Goal: Use online tool/utility: Utilize a website feature to perform a specific function

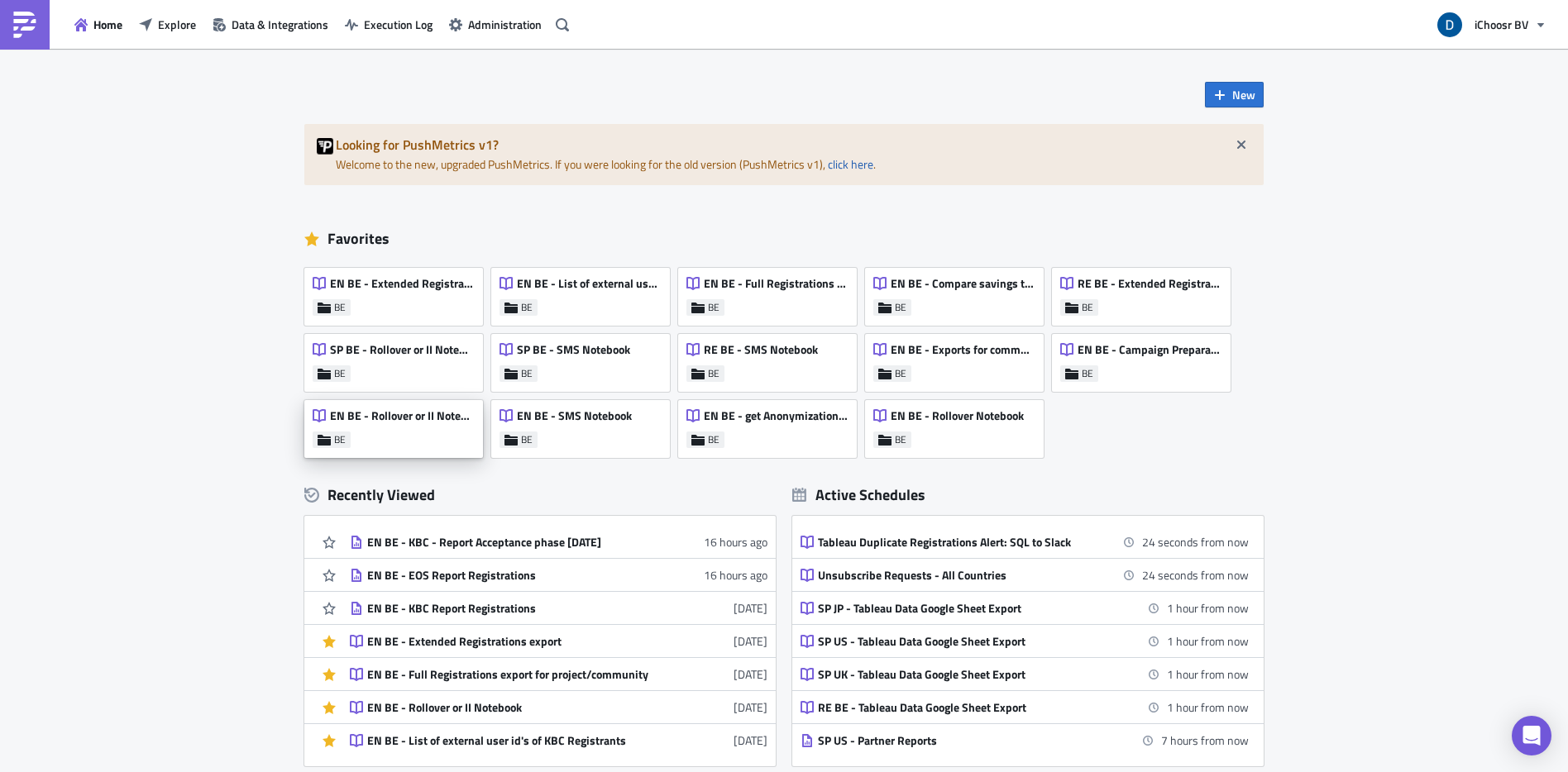
click at [408, 439] on div "EN BE - Rollover or II Notebook BE" at bounding box center [394, 429] width 179 height 58
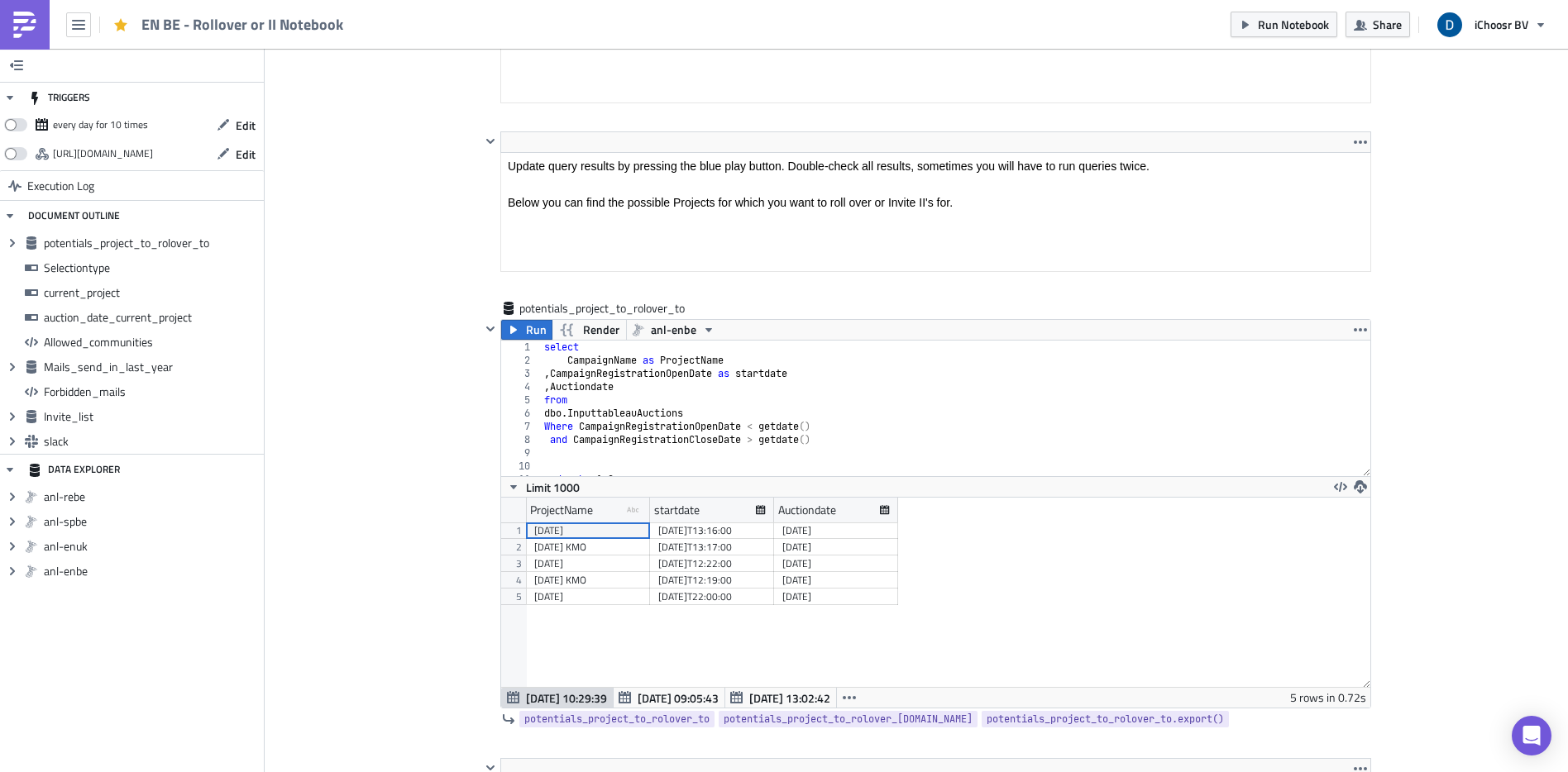
scroll to position [404, 0]
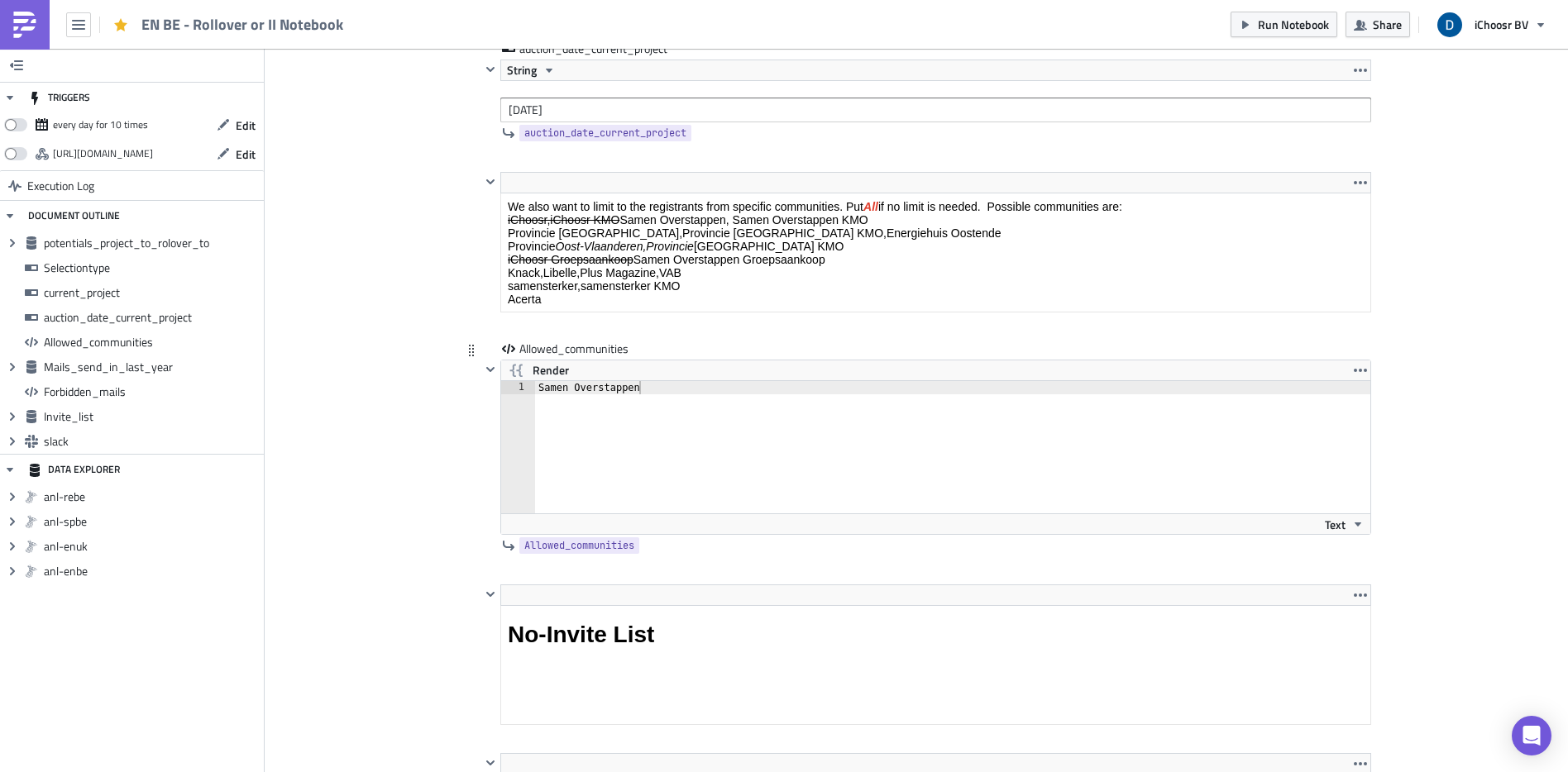
click at [594, 373] on div "Render" at bounding box center [936, 370] width 870 height 20
click at [599, 382] on div "Samen Overstappen" at bounding box center [963, 460] width 855 height 159
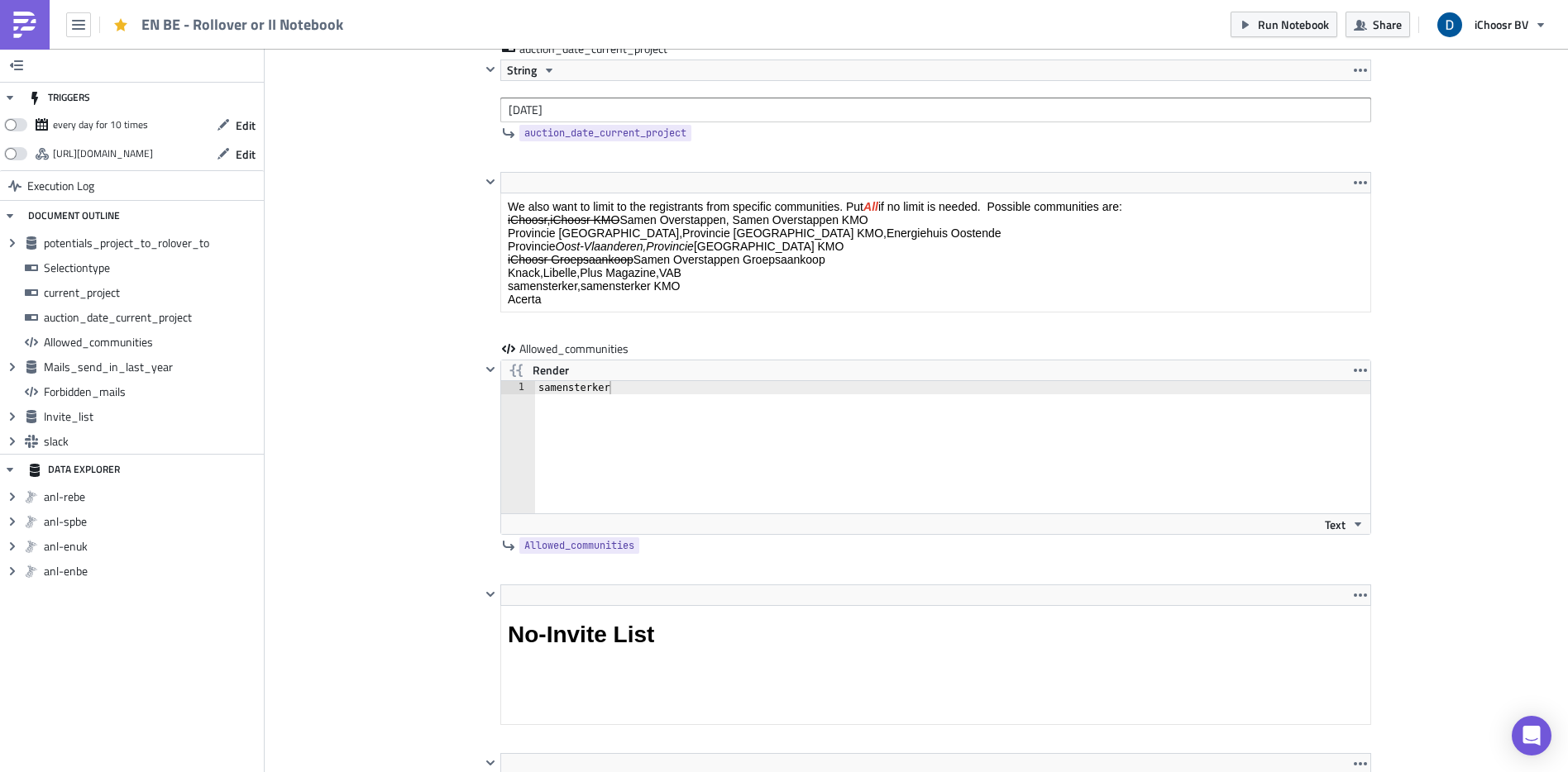
click at [361, 366] on div "Cover Image BE Execution Log EN BE - Rollover or II Notebook <p>This notebook i…" at bounding box center [916, 670] width 1303 height 6766
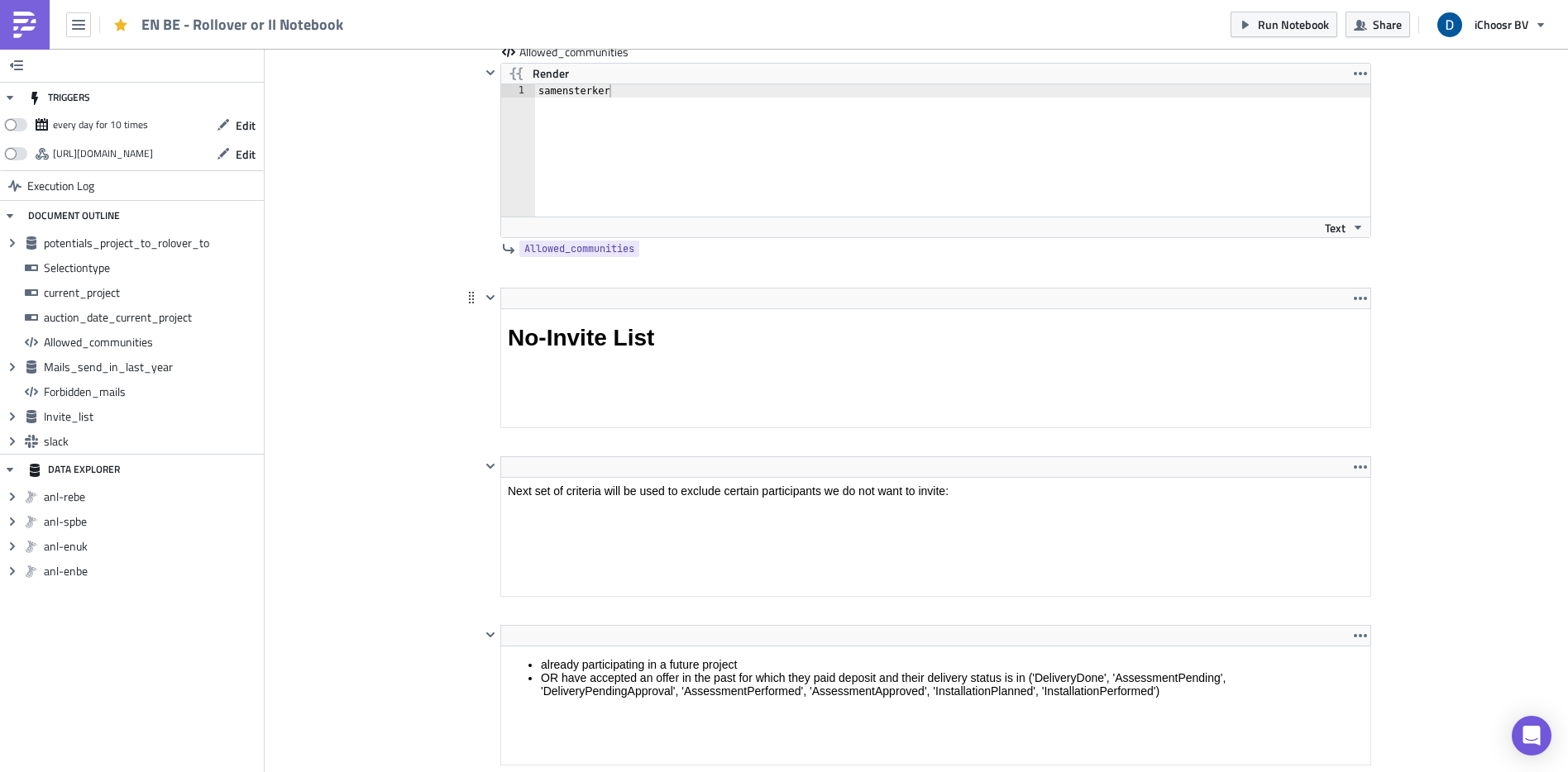
click at [671, 311] on html "No-Invite List" at bounding box center [936, 338] width 870 height 58
click at [447, 369] on div "BE Execution Log EN BE - Rollover or II Notebook <p>This notebook is meant to p…" at bounding box center [916, 489] width 943 height 6534
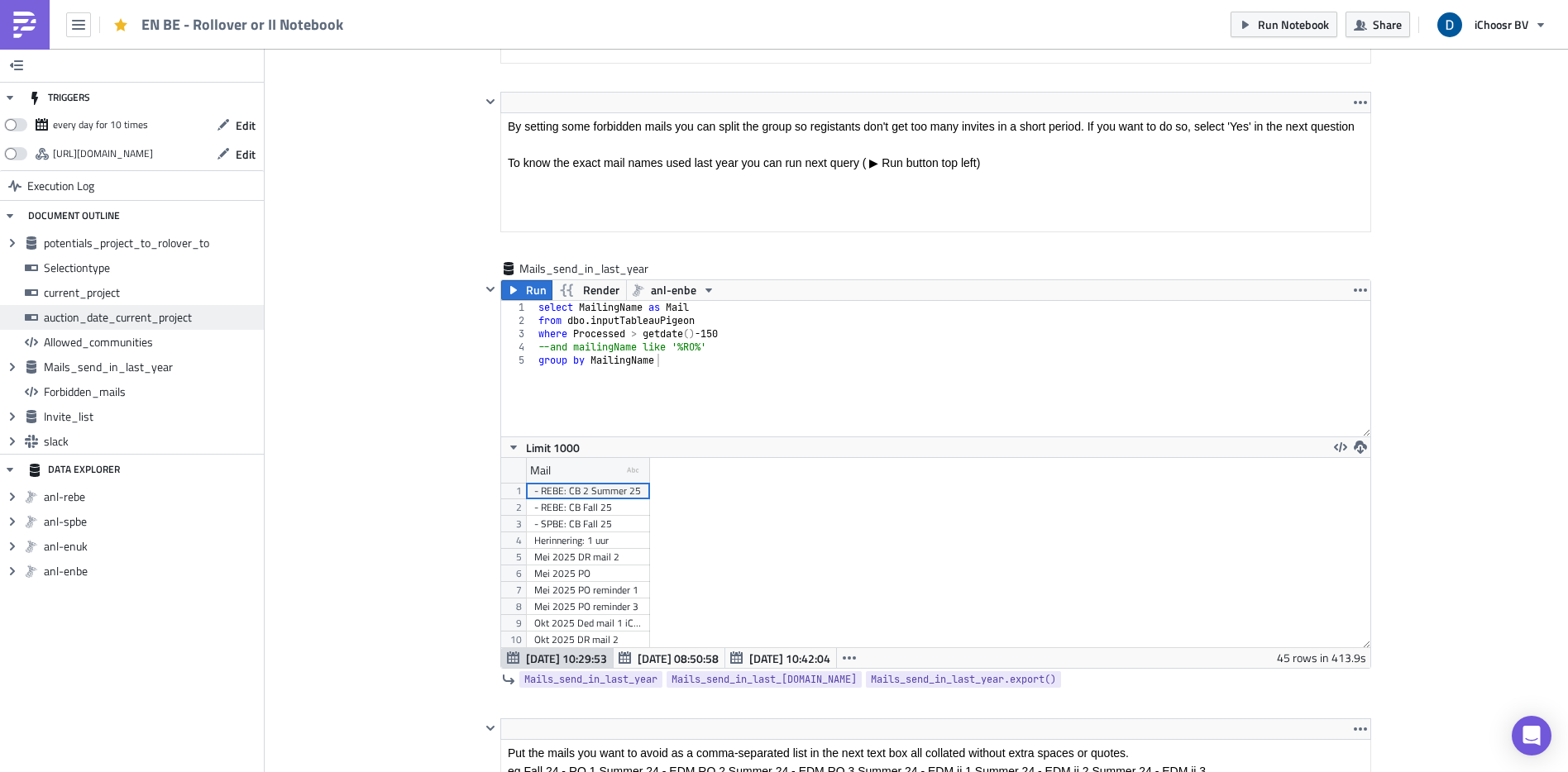
drag, startPoint x: 517, startPoint y: 293, endPoint x: 68, endPoint y: 315, distance: 449.5
click at [516, 293] on button "Run" at bounding box center [526, 290] width 51 height 20
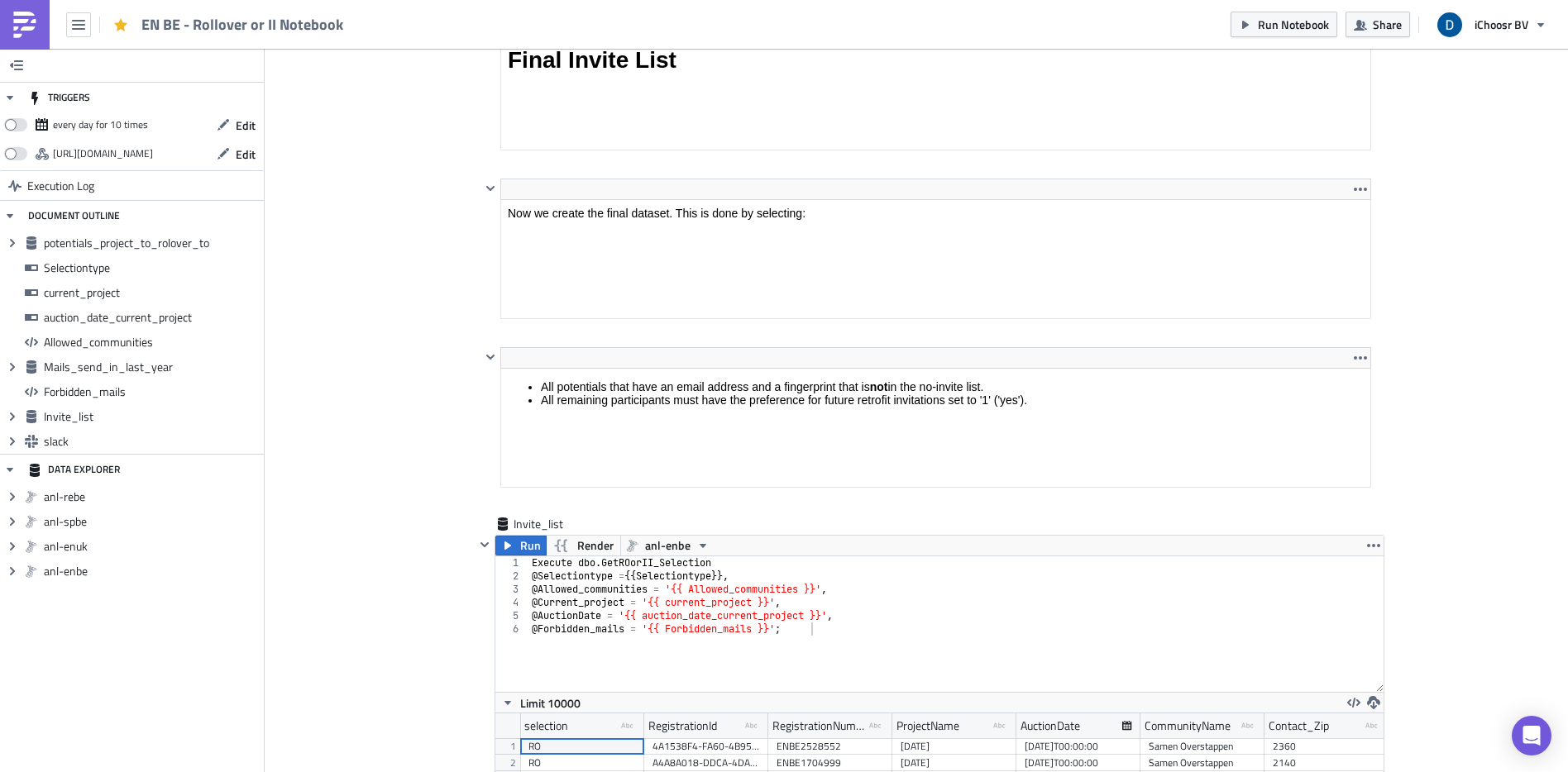
scroll to position [5038, 0]
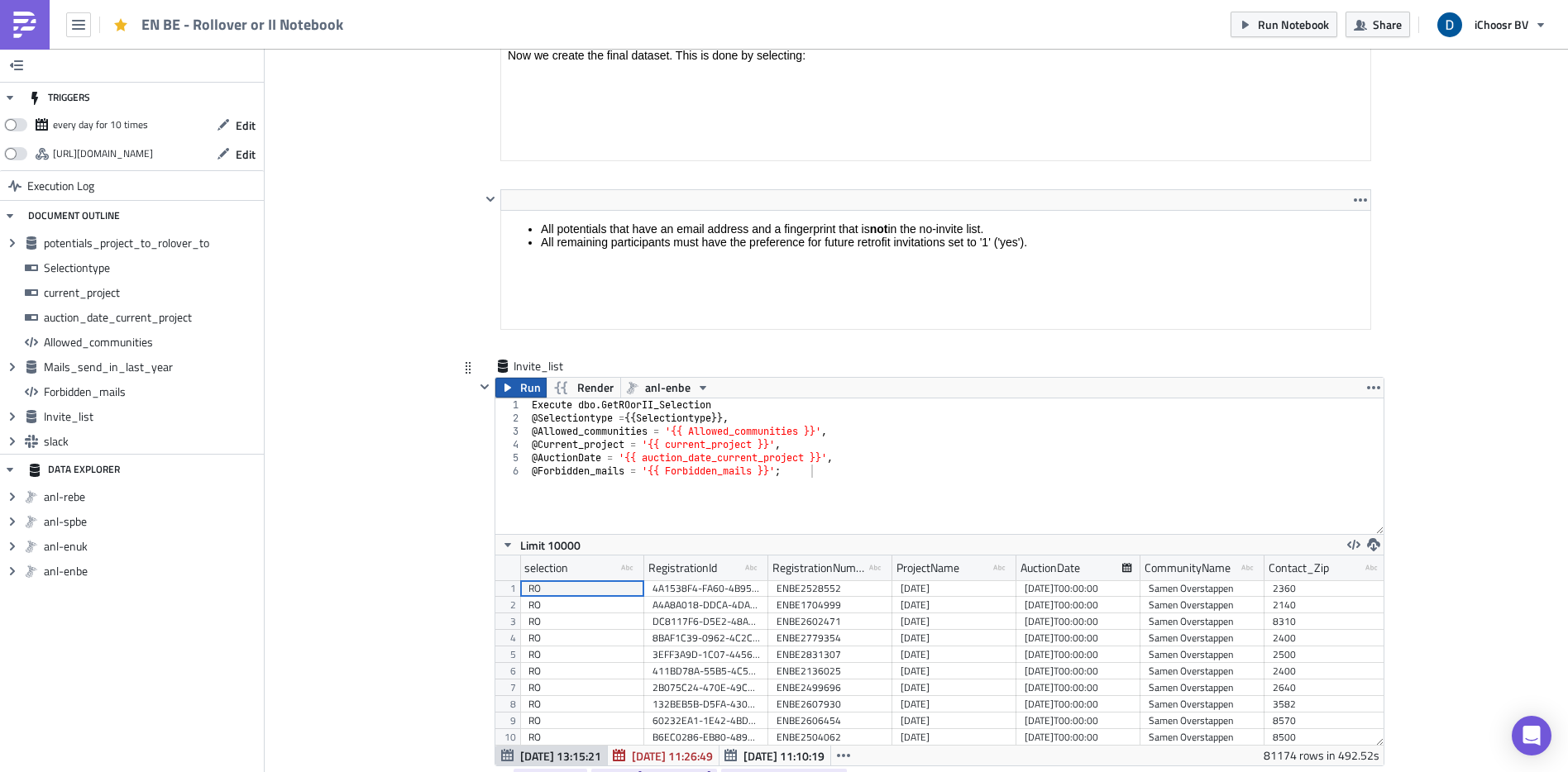
click at [527, 387] on span "Run" at bounding box center [531, 387] width 21 height 20
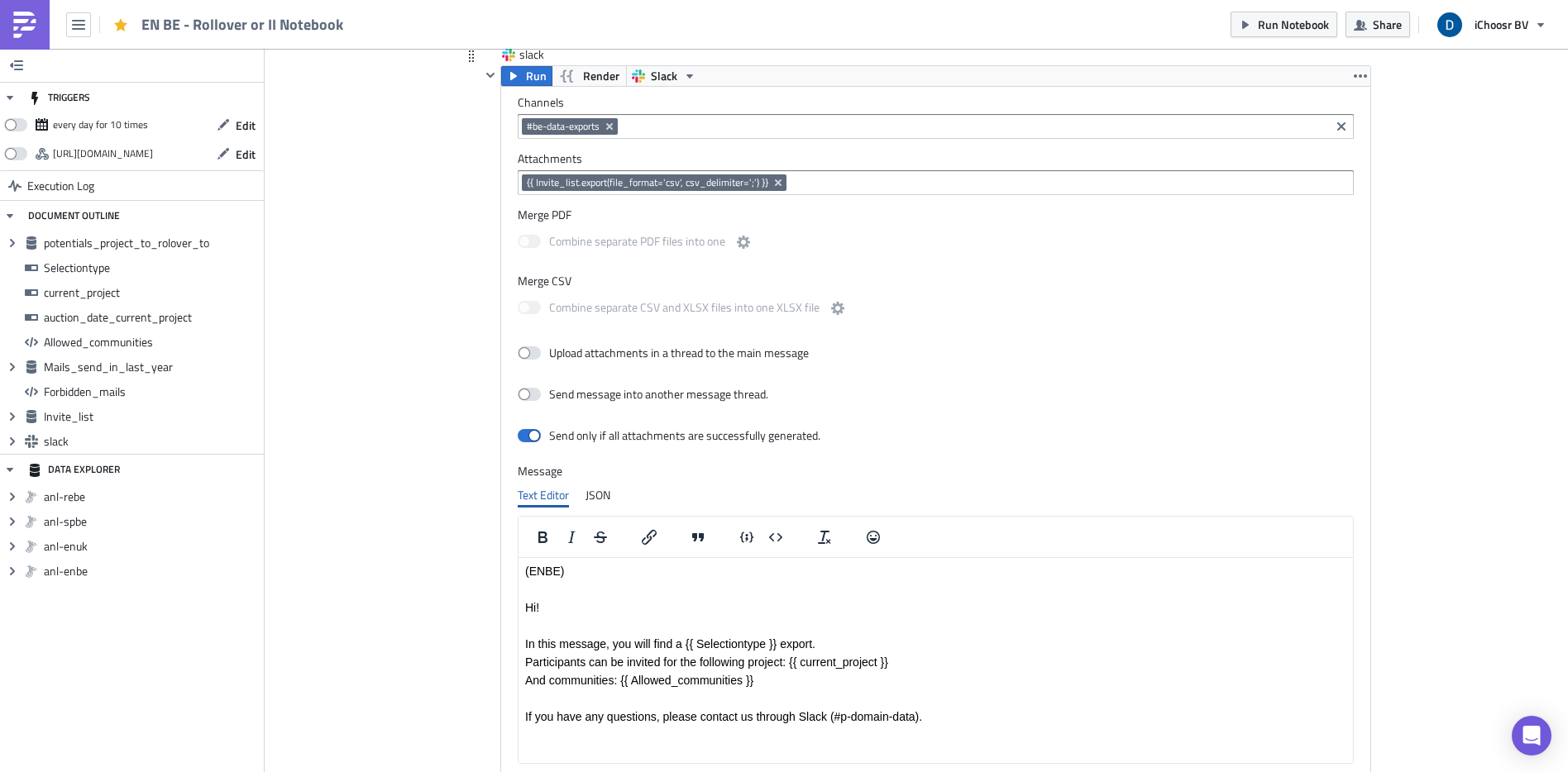
scroll to position [5791, 0]
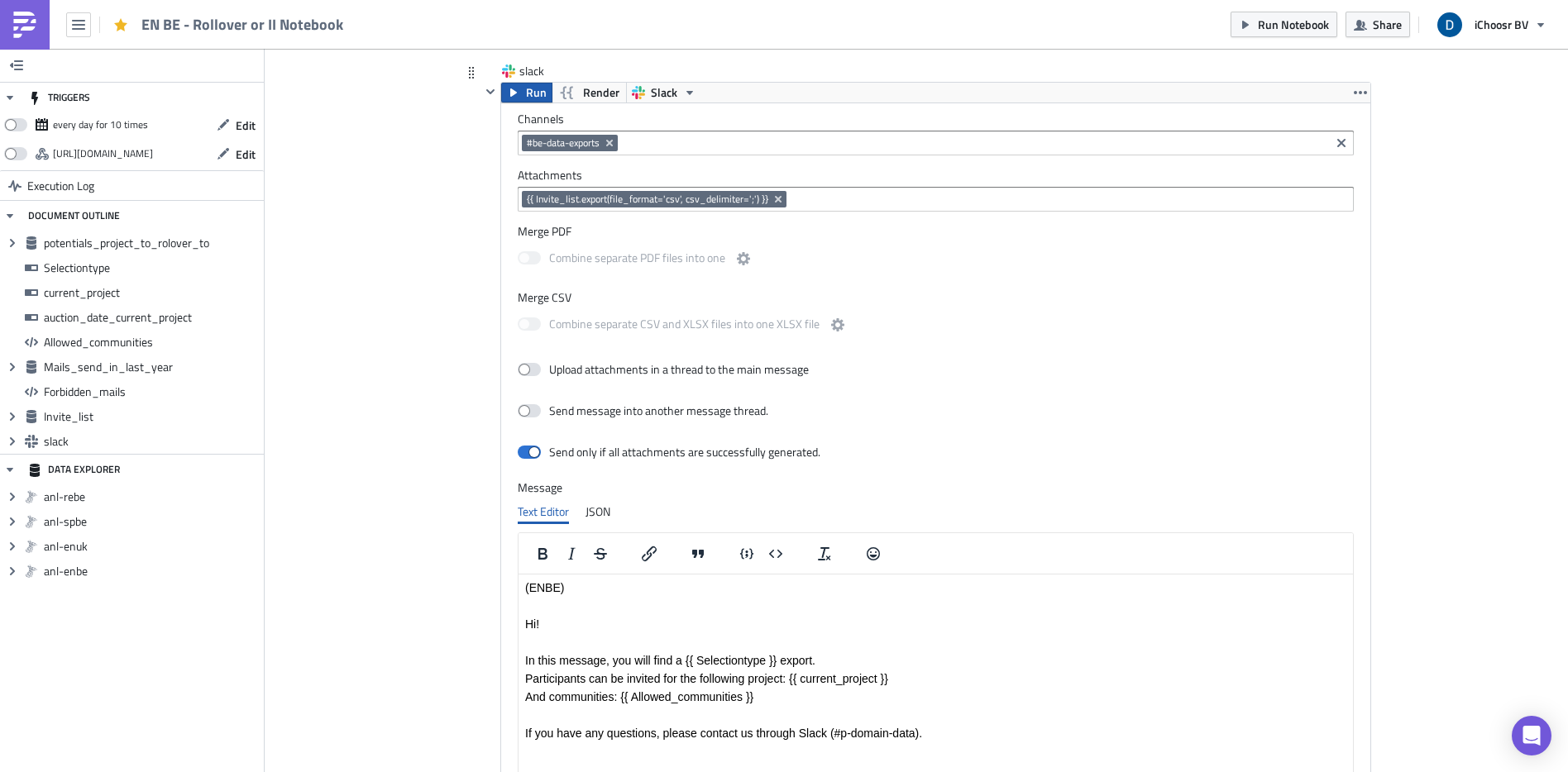
click at [538, 90] on span "Run" at bounding box center [536, 92] width 21 height 20
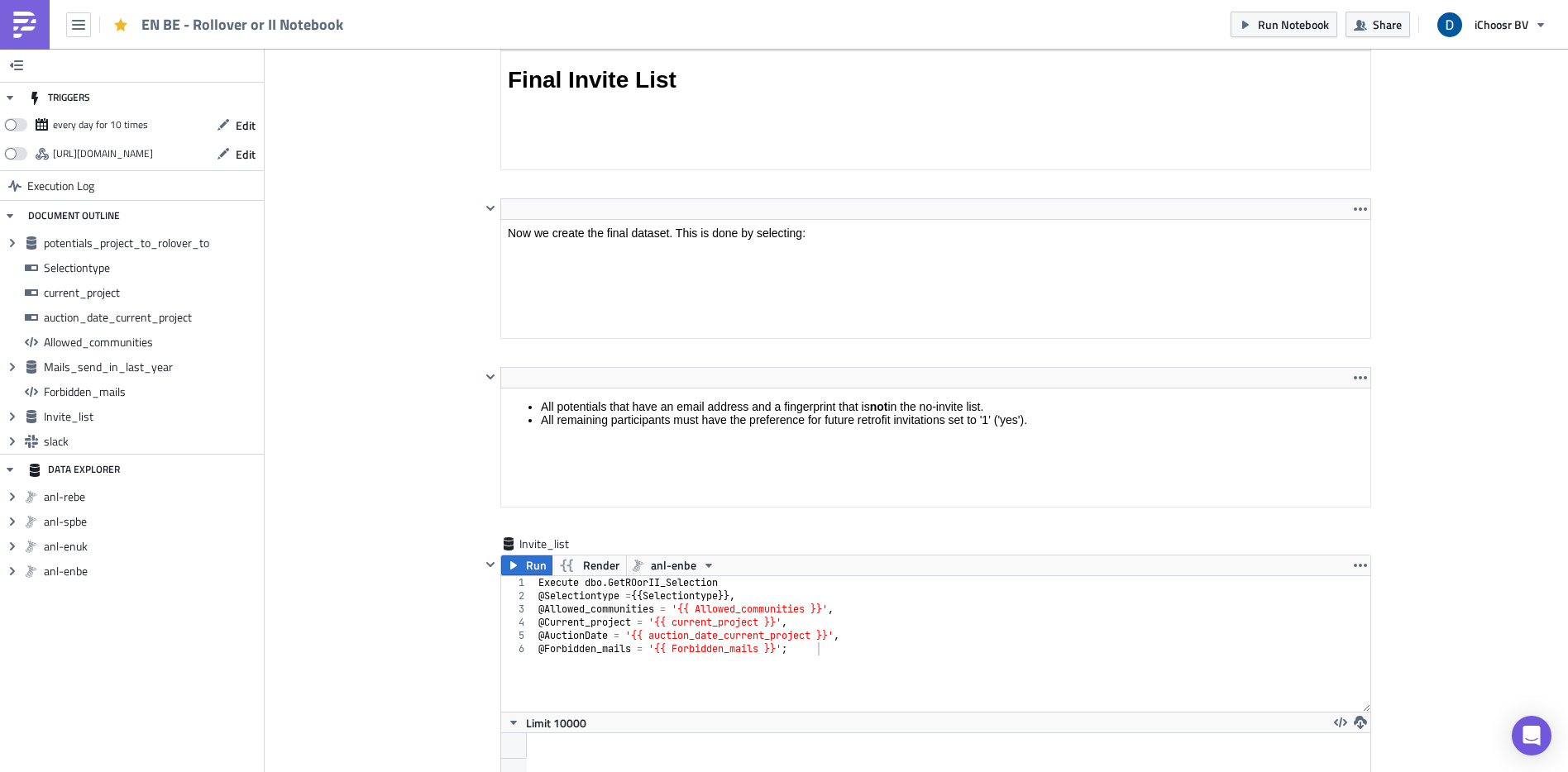
scroll to position [4905, 0]
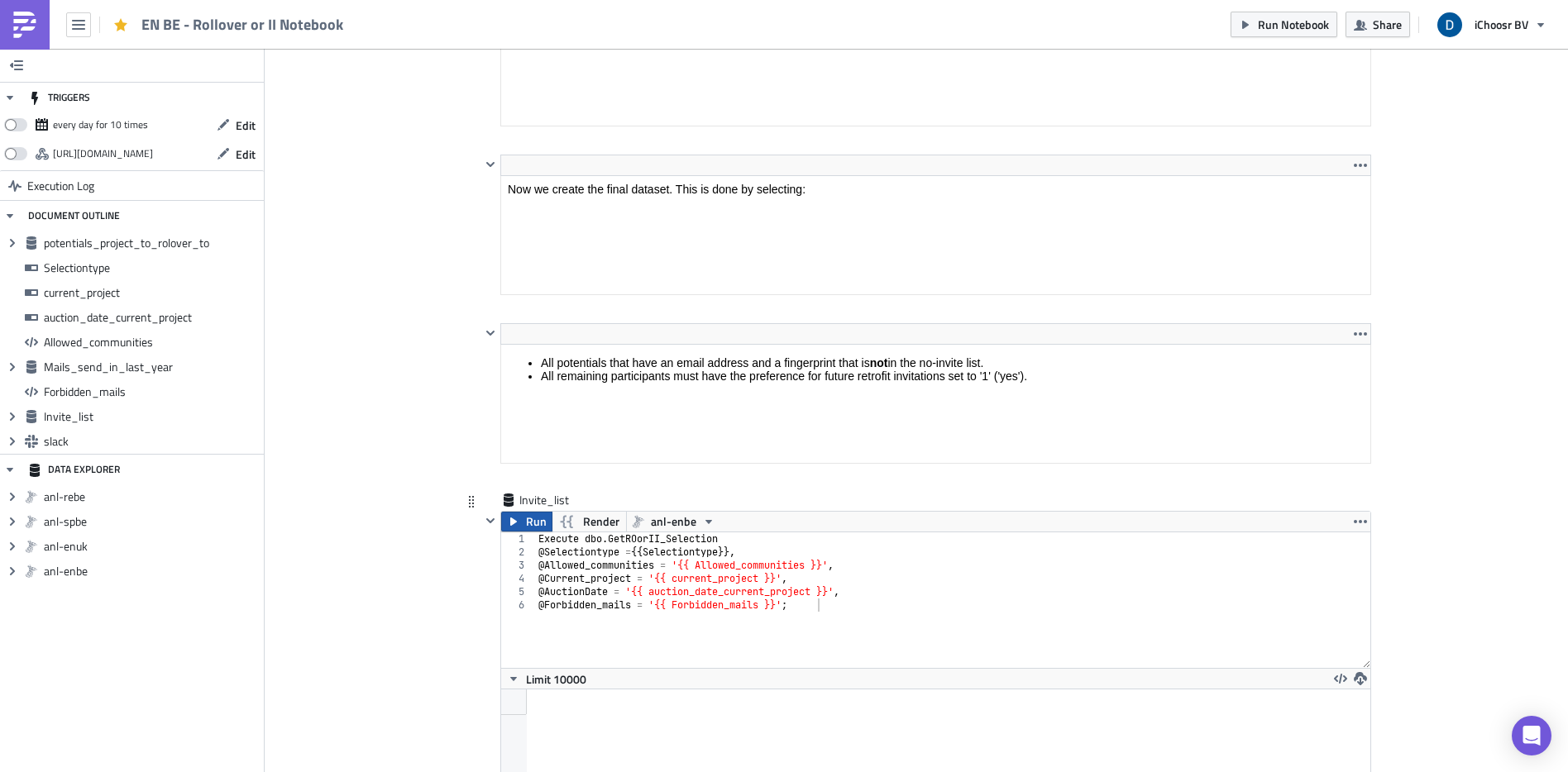
click at [526, 517] on span "Run" at bounding box center [536, 521] width 21 height 20
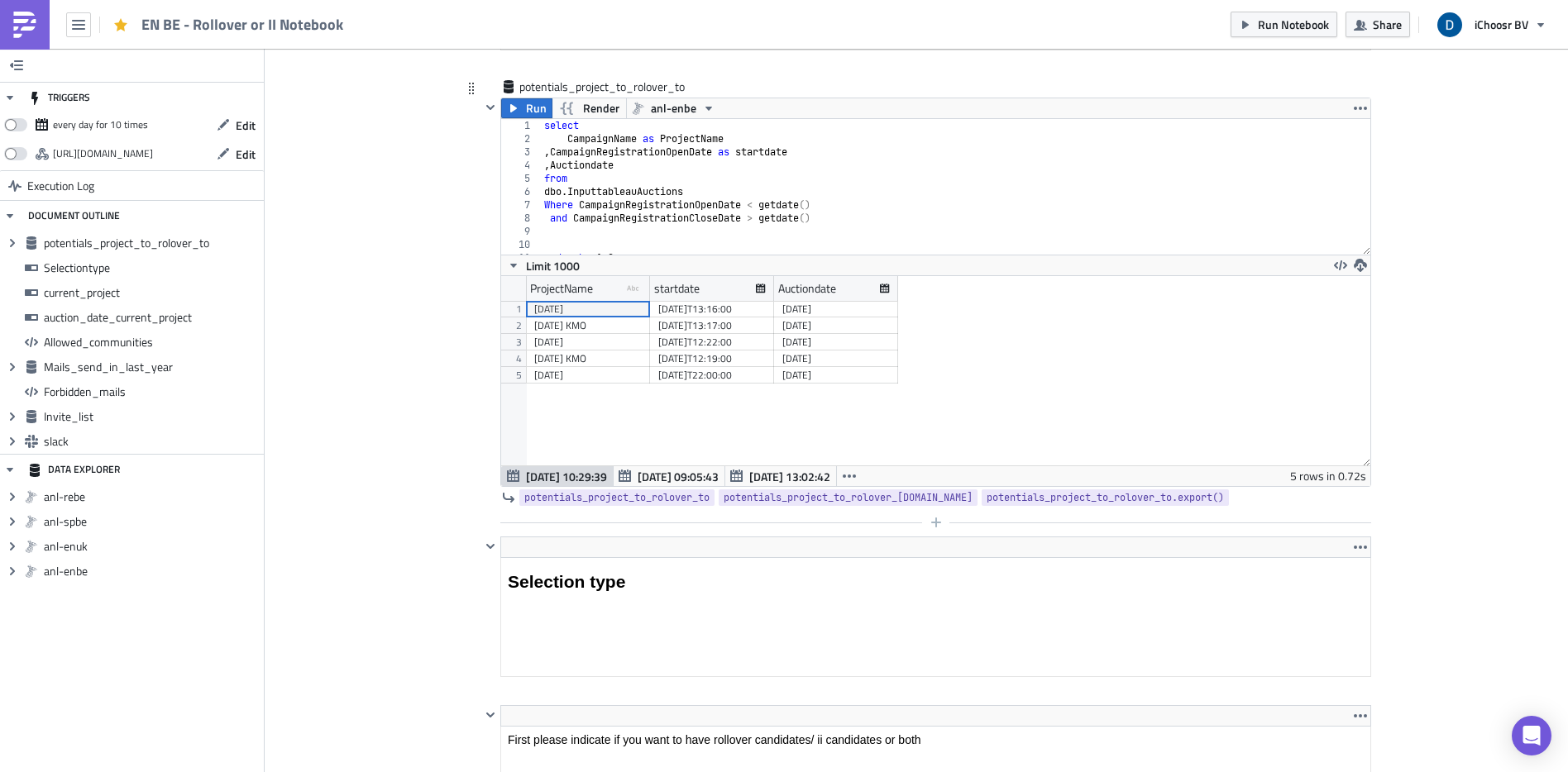
scroll to position [846, 0]
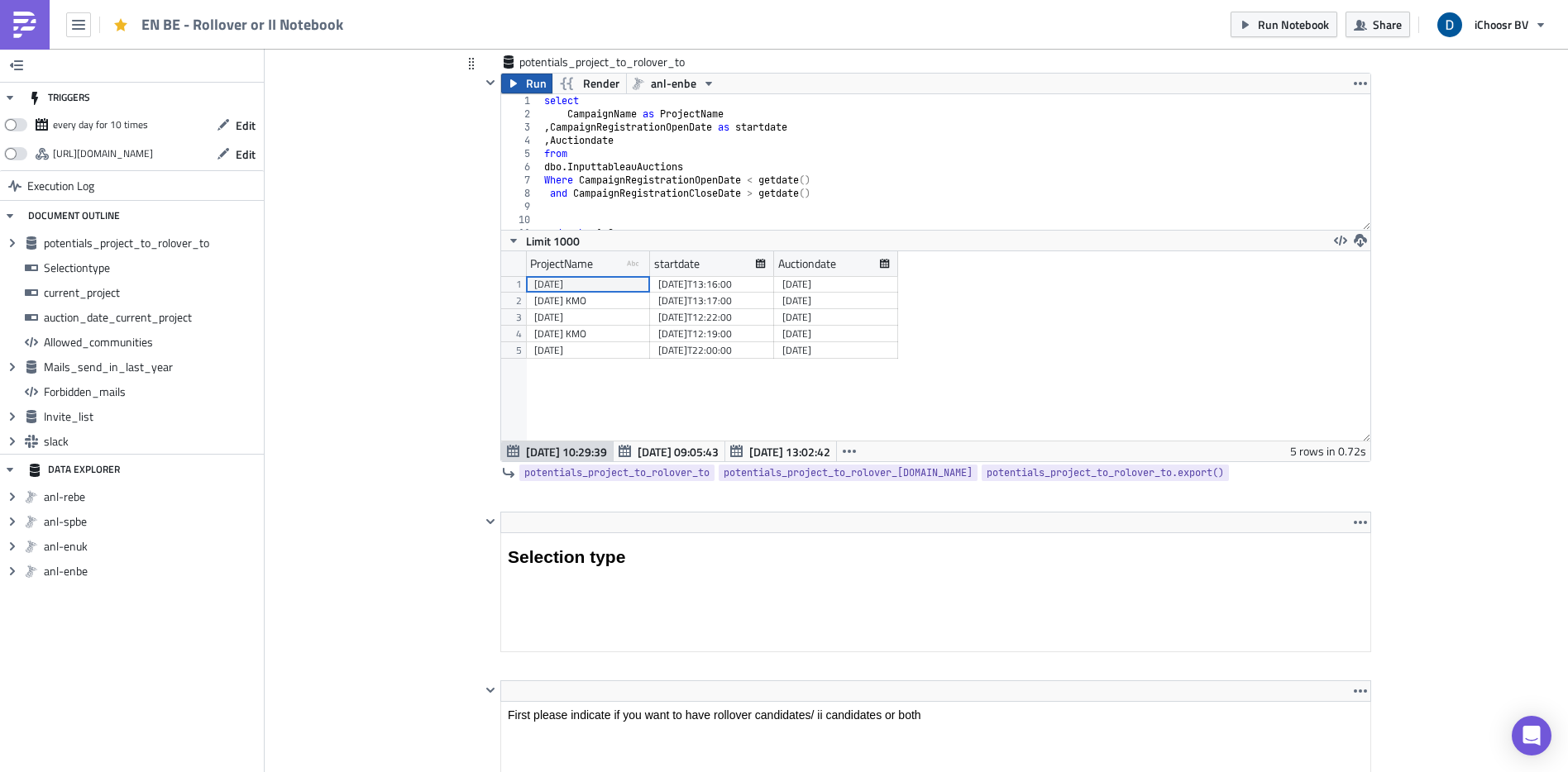
click at [517, 82] on button "Run" at bounding box center [526, 83] width 51 height 20
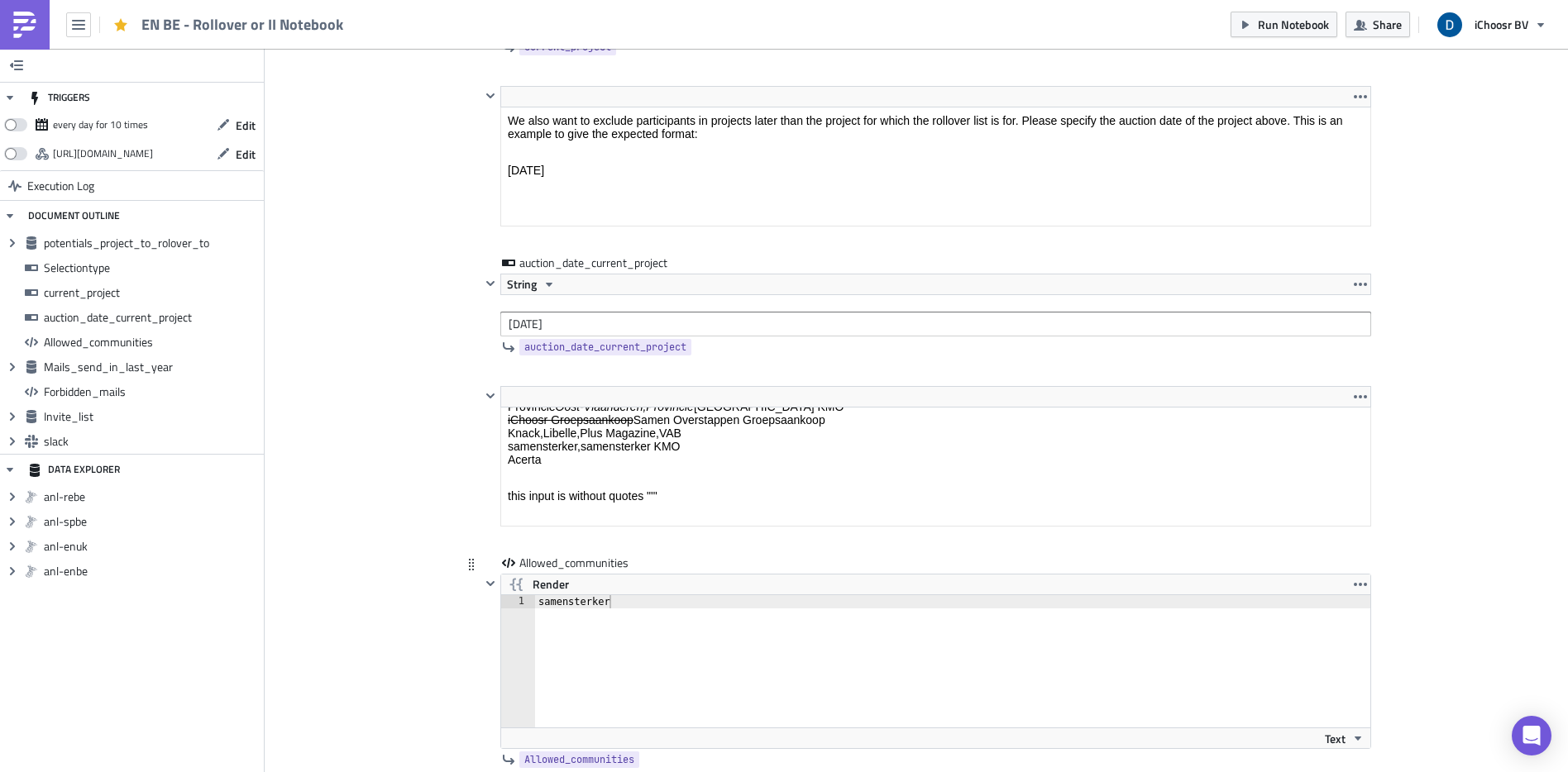
scroll to position [56, 0]
click at [619, 614] on div "samensterker" at bounding box center [962, 674] width 854 height 159
click at [600, 670] on div "samensterker" at bounding box center [962, 674] width 854 height 159
click at [533, 589] on span "Render" at bounding box center [551, 584] width 36 height 20
click at [534, 579] on span "Render" at bounding box center [551, 584] width 36 height 20
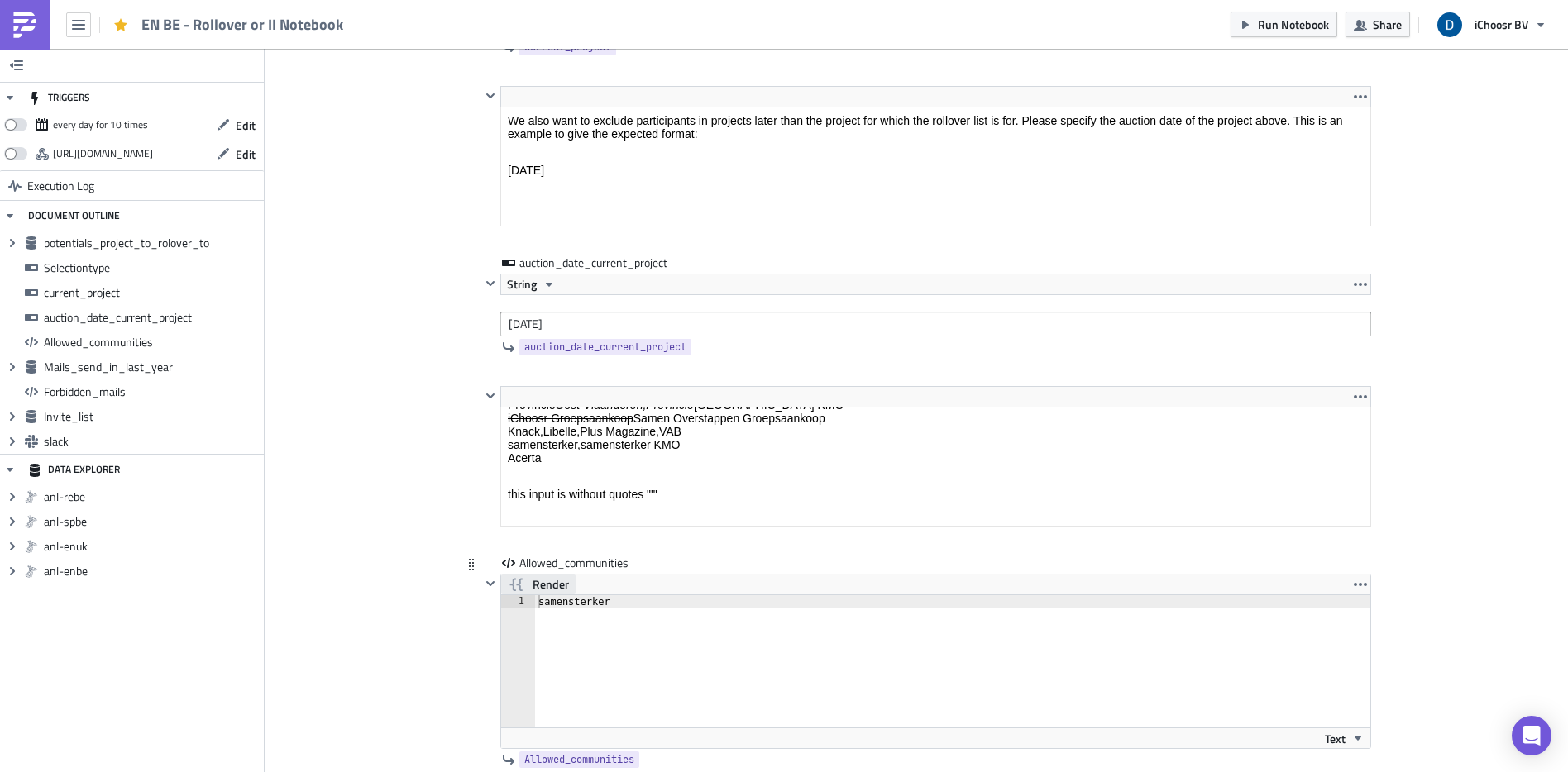
click at [533, 585] on span "Render" at bounding box center [551, 584] width 36 height 20
click at [603, 601] on div ""samensterke"" at bounding box center [952, 674] width 835 height 159
click at [550, 577] on span "Render" at bounding box center [551, 584] width 36 height 20
click at [573, 603] on div "samensterker" at bounding box center [952, 674] width 835 height 159
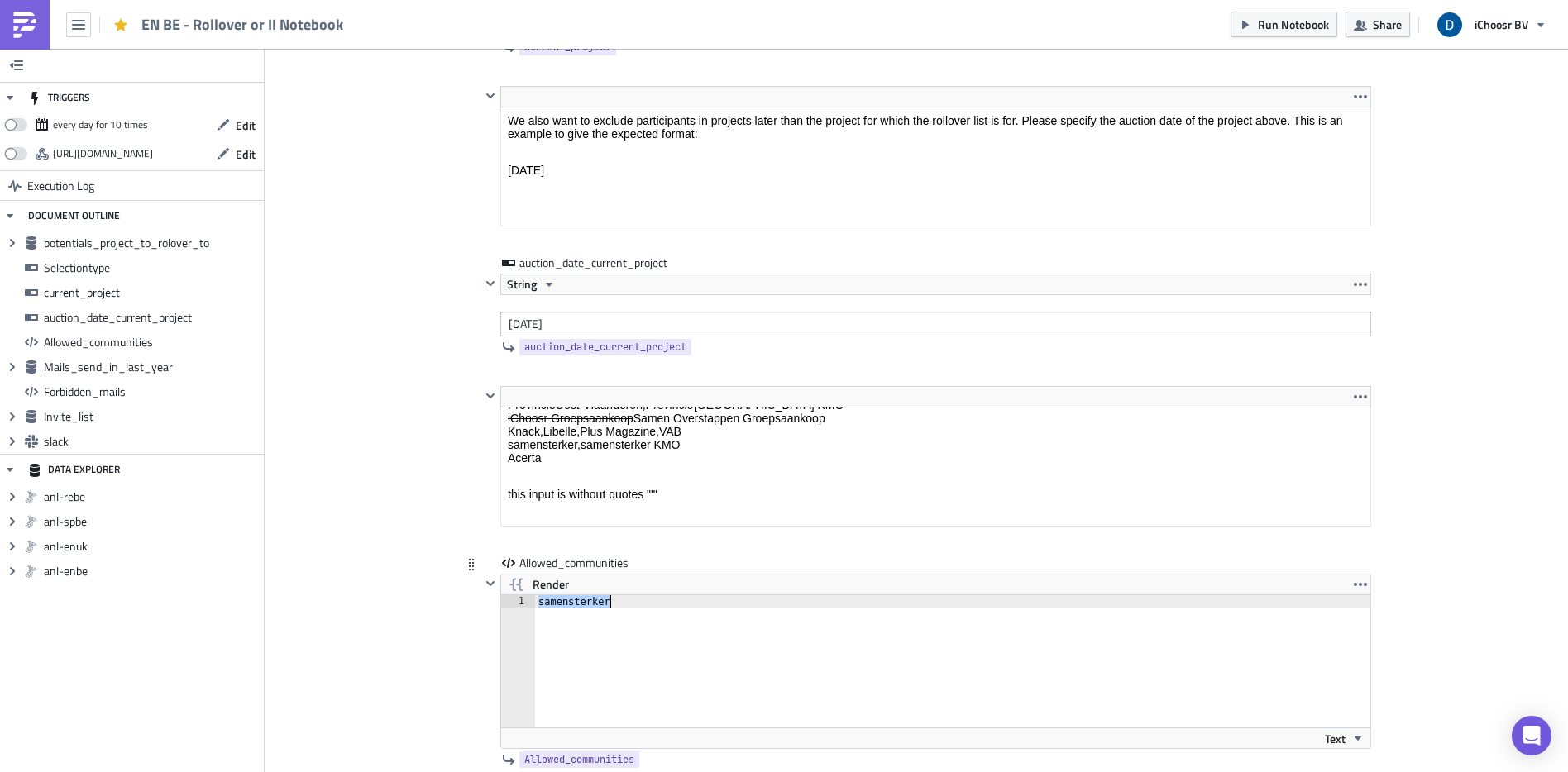
scroll to position [0, 0]
type textarea "samensterker"
click at [538, 587] on span "Render" at bounding box center [551, 584] width 36 height 20
click at [539, 581] on span "Render" at bounding box center [551, 584] width 36 height 20
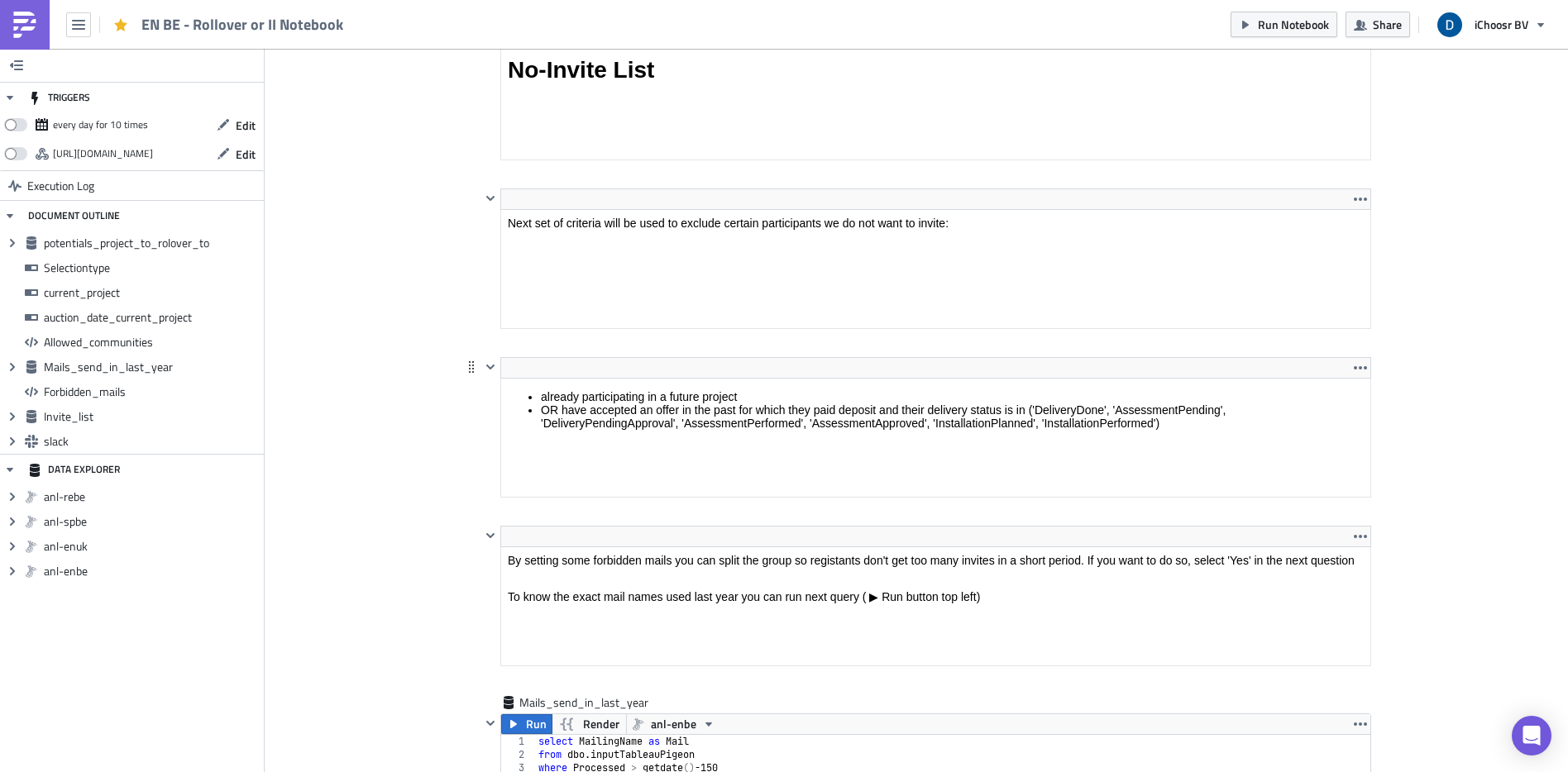
scroll to position [3685, 0]
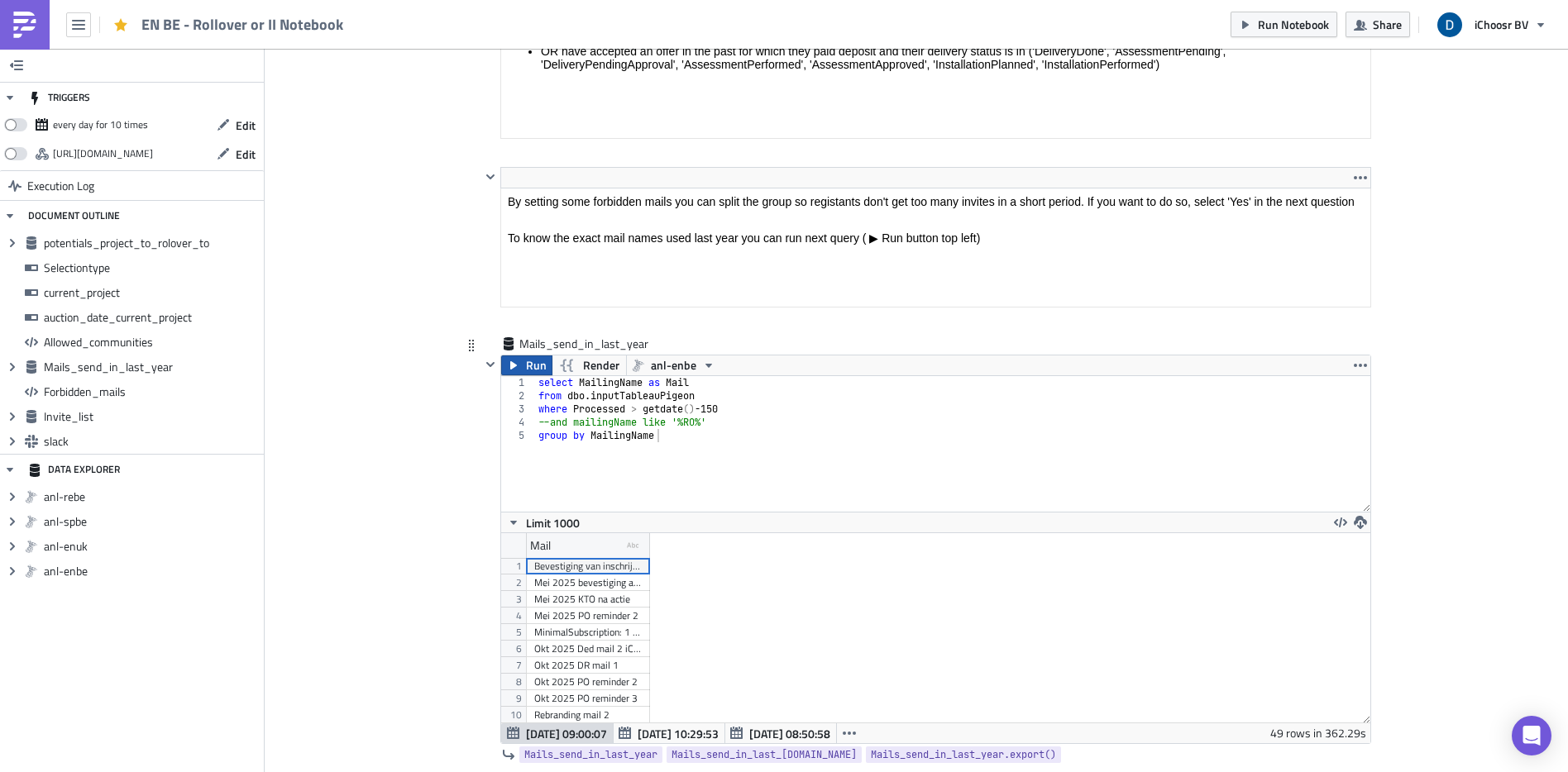
click at [526, 368] on span "Run" at bounding box center [536, 365] width 21 height 20
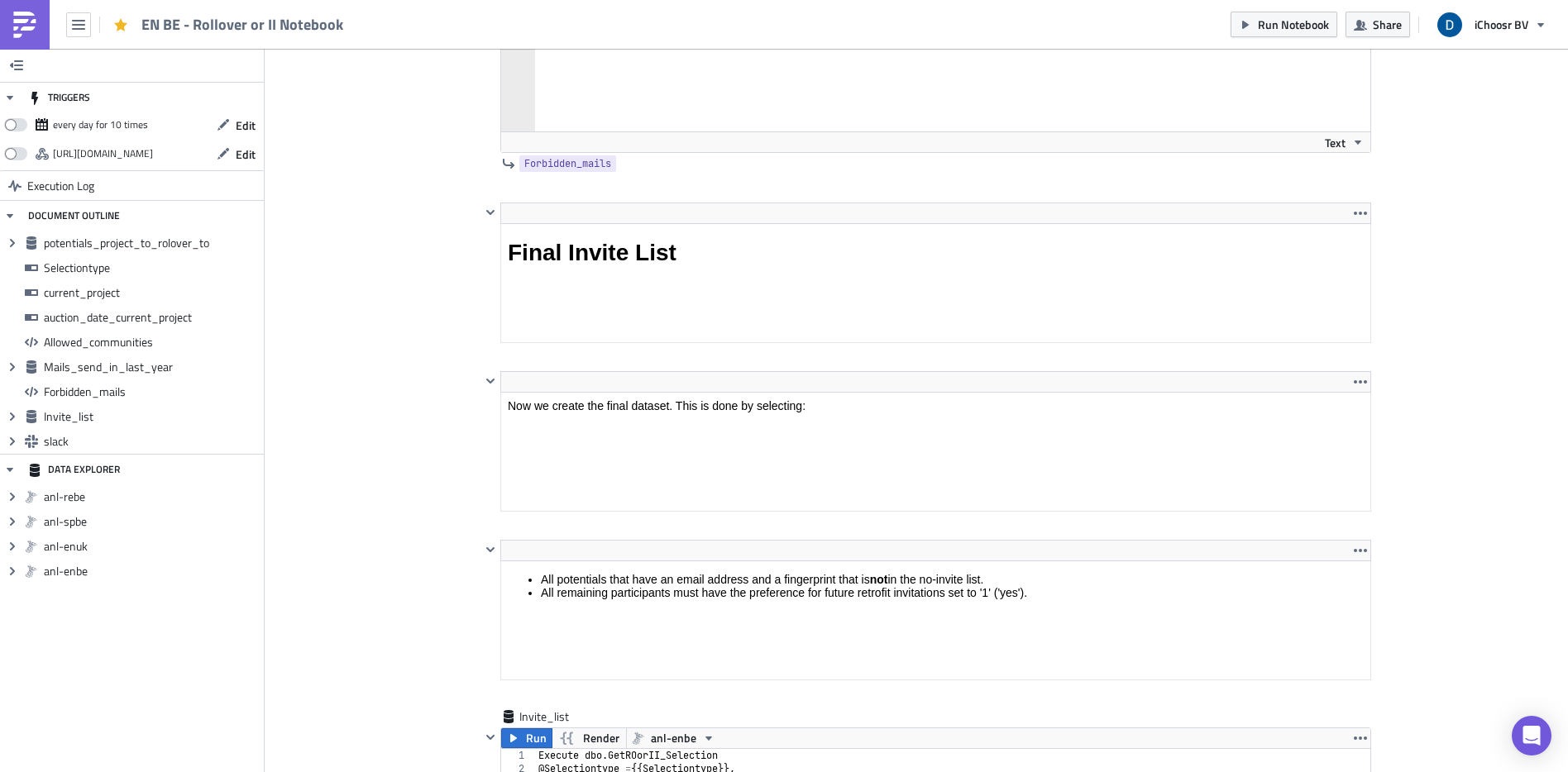
scroll to position [5360, 0]
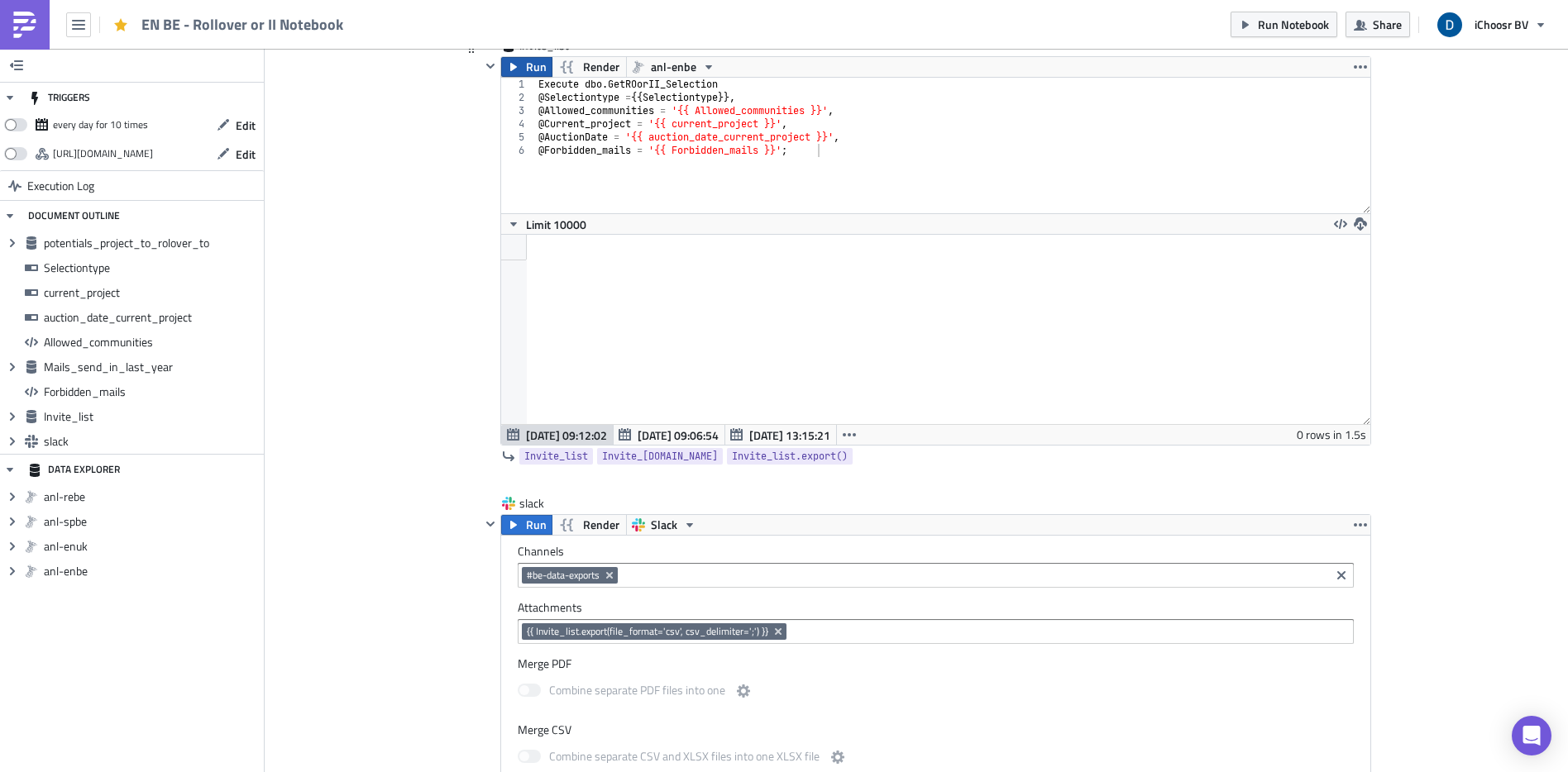
click at [527, 72] on span "Run" at bounding box center [536, 67] width 21 height 20
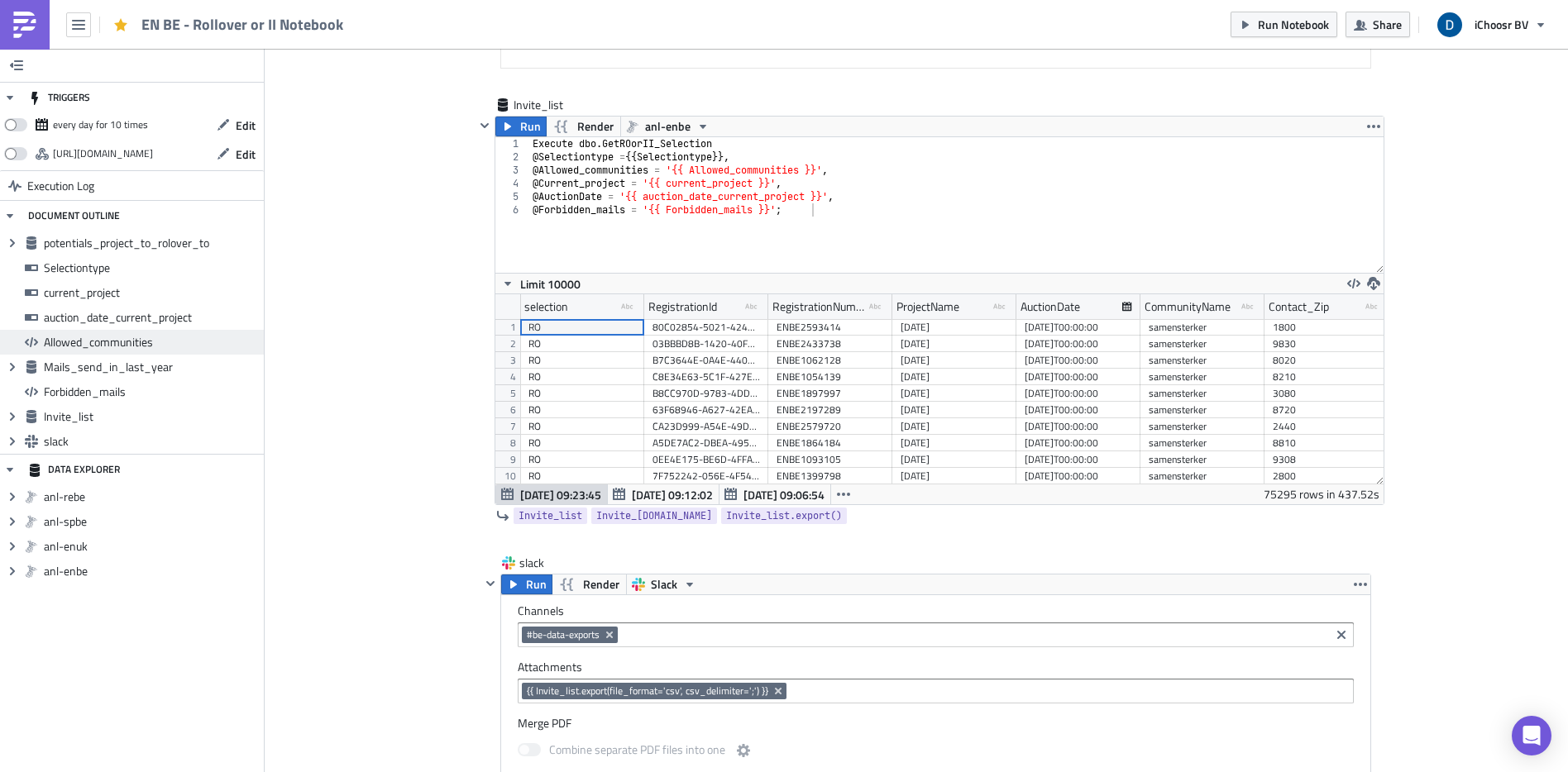
scroll to position [189, 888]
click at [530, 588] on span "Run" at bounding box center [536, 584] width 21 height 20
click at [513, 589] on icon "button" at bounding box center [513, 584] width 13 height 13
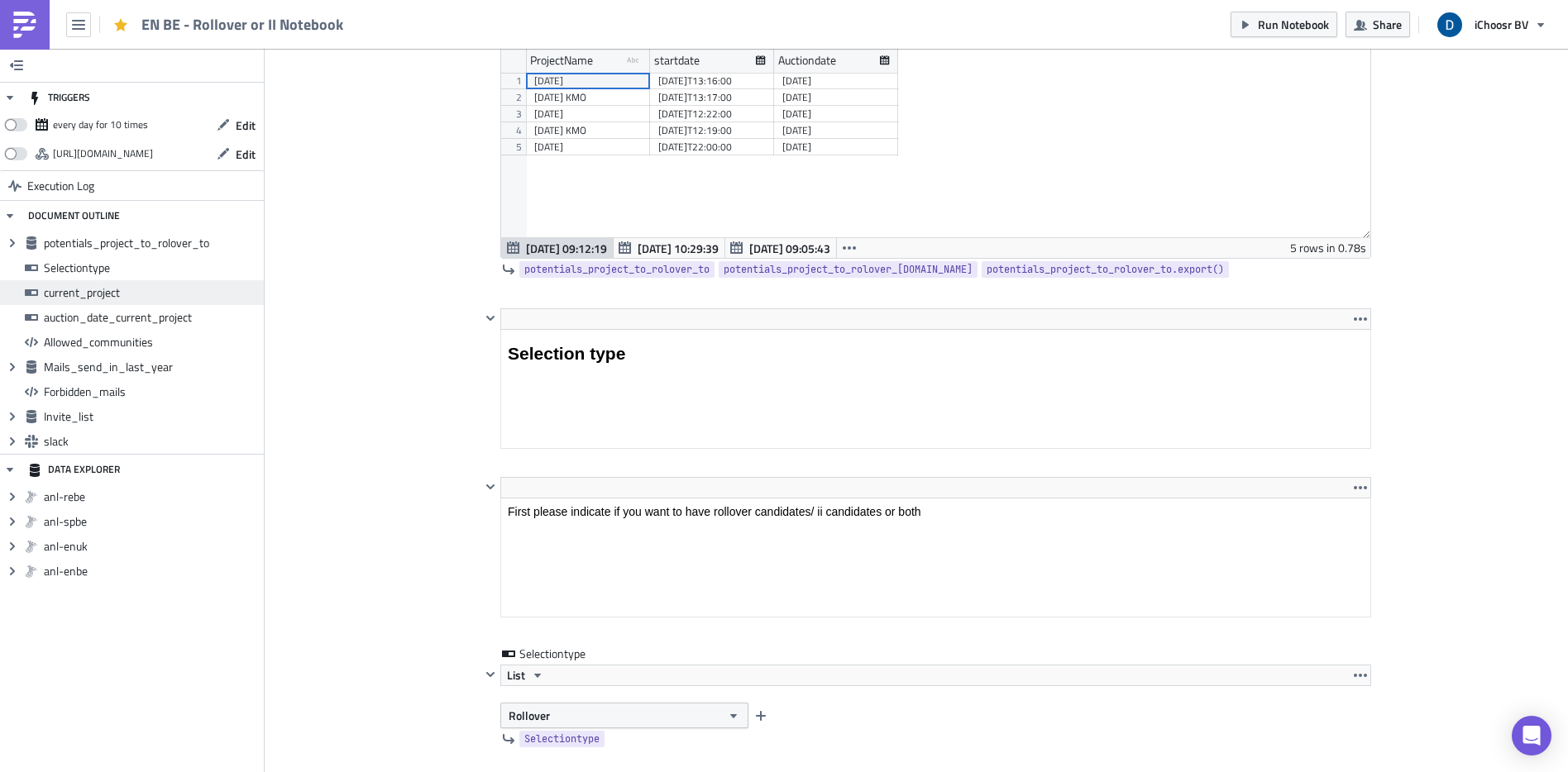
scroll to position [1408, 0]
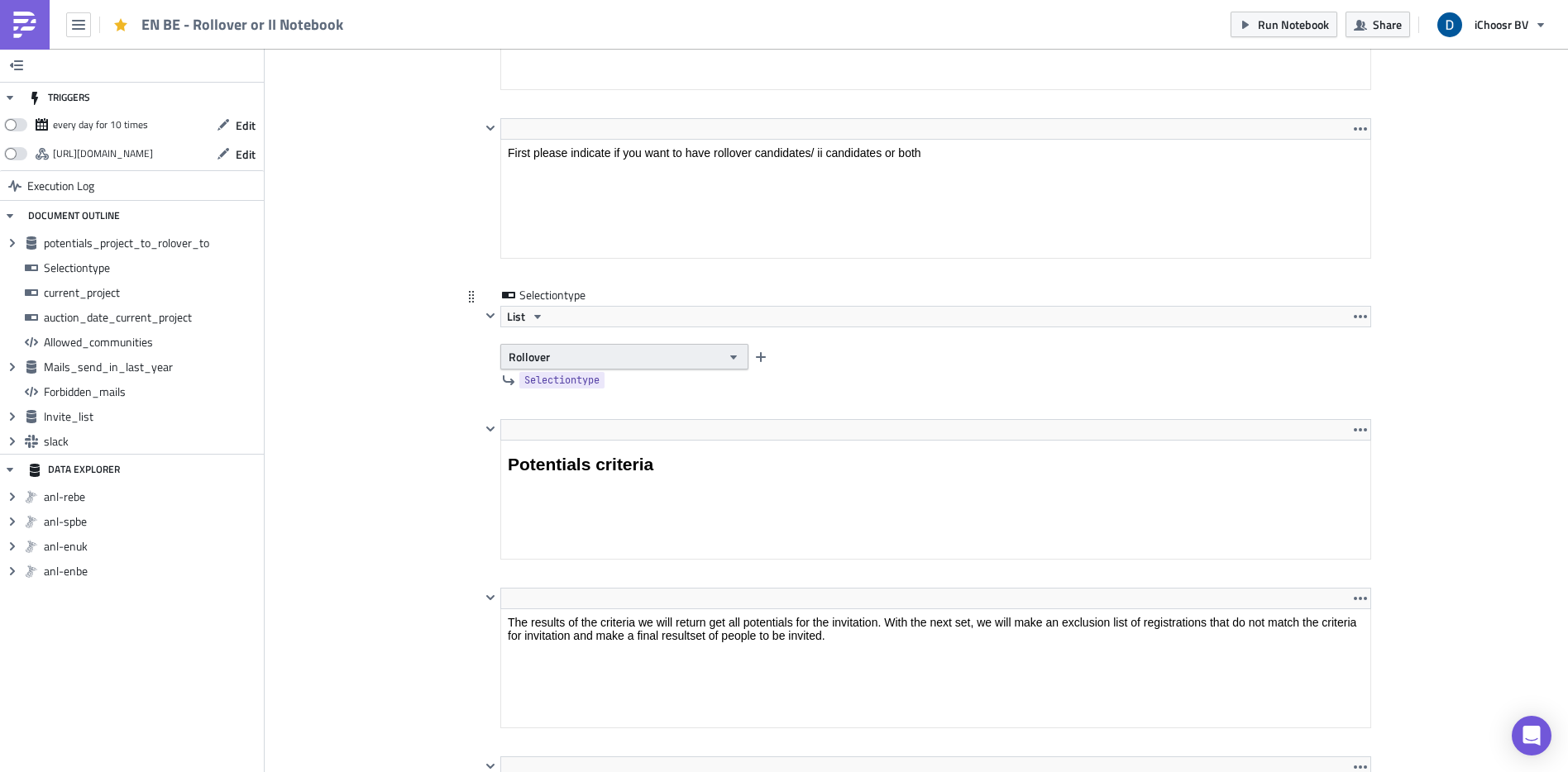
click at [562, 357] on button "Rollover" at bounding box center [625, 357] width 248 height 26
click at [560, 405] on div "Interested Individuals" at bounding box center [573, 411] width 137 height 16
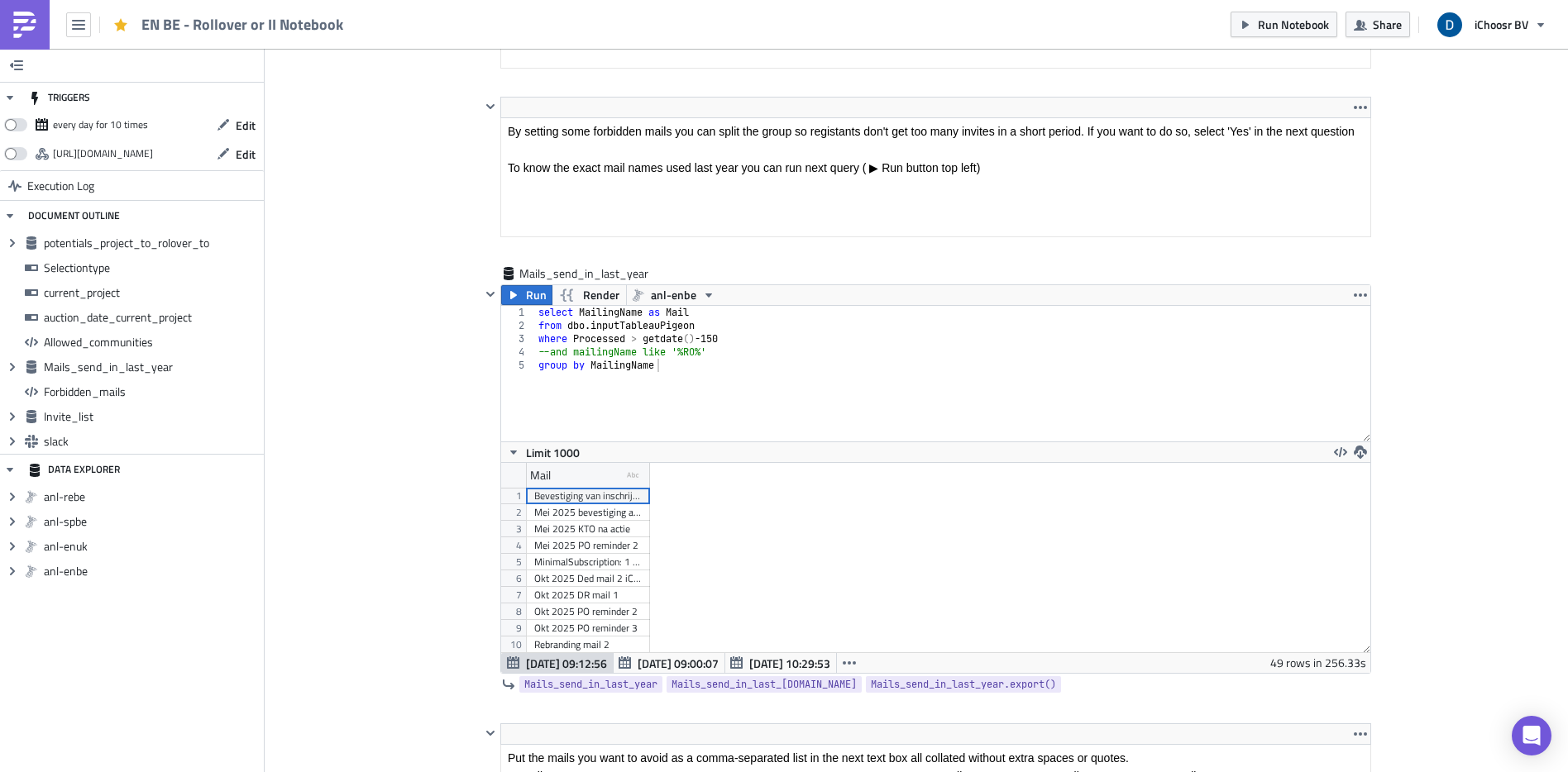
scroll to position [3911, 0]
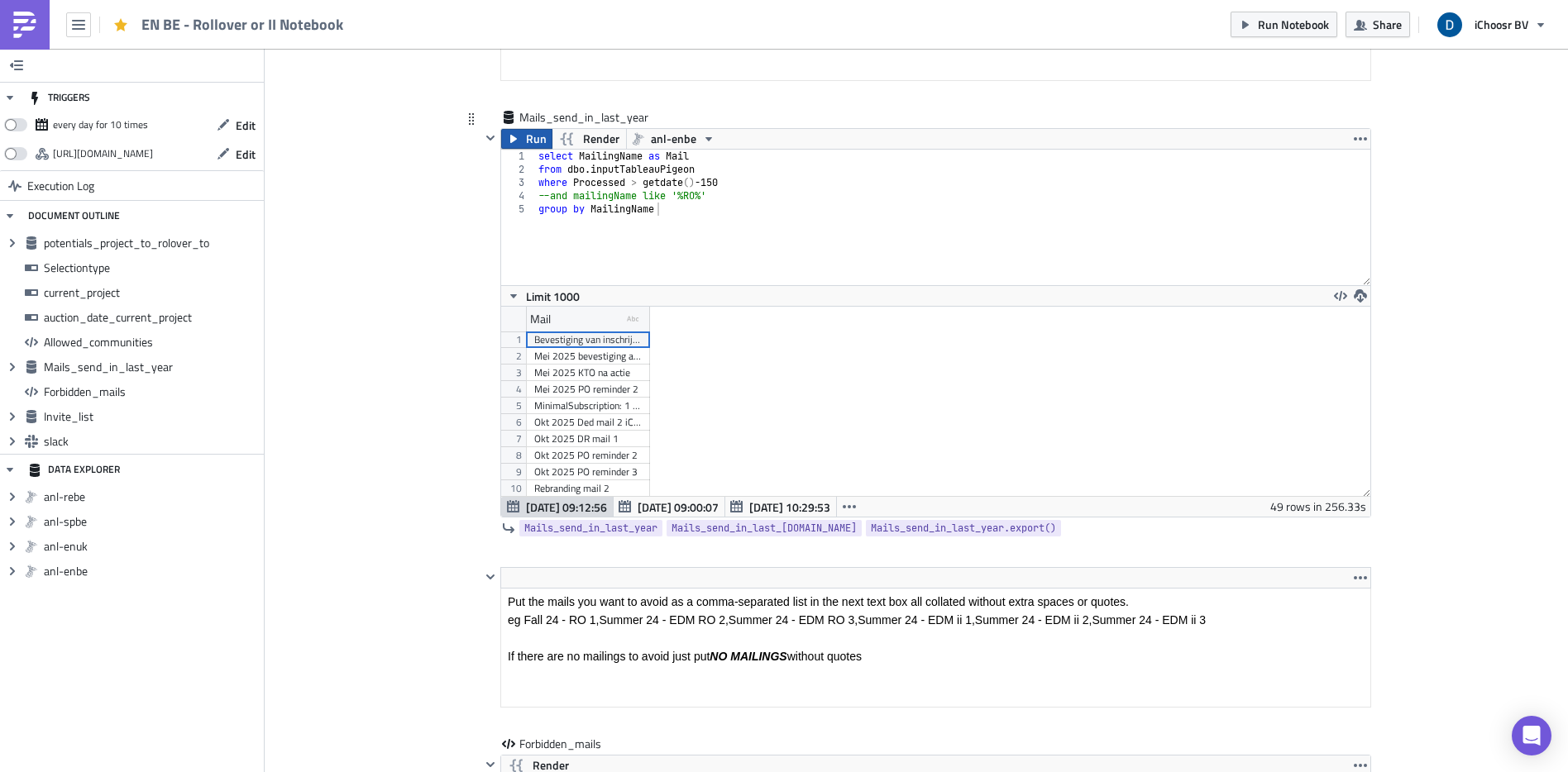
click at [526, 139] on span "Run" at bounding box center [536, 139] width 21 height 20
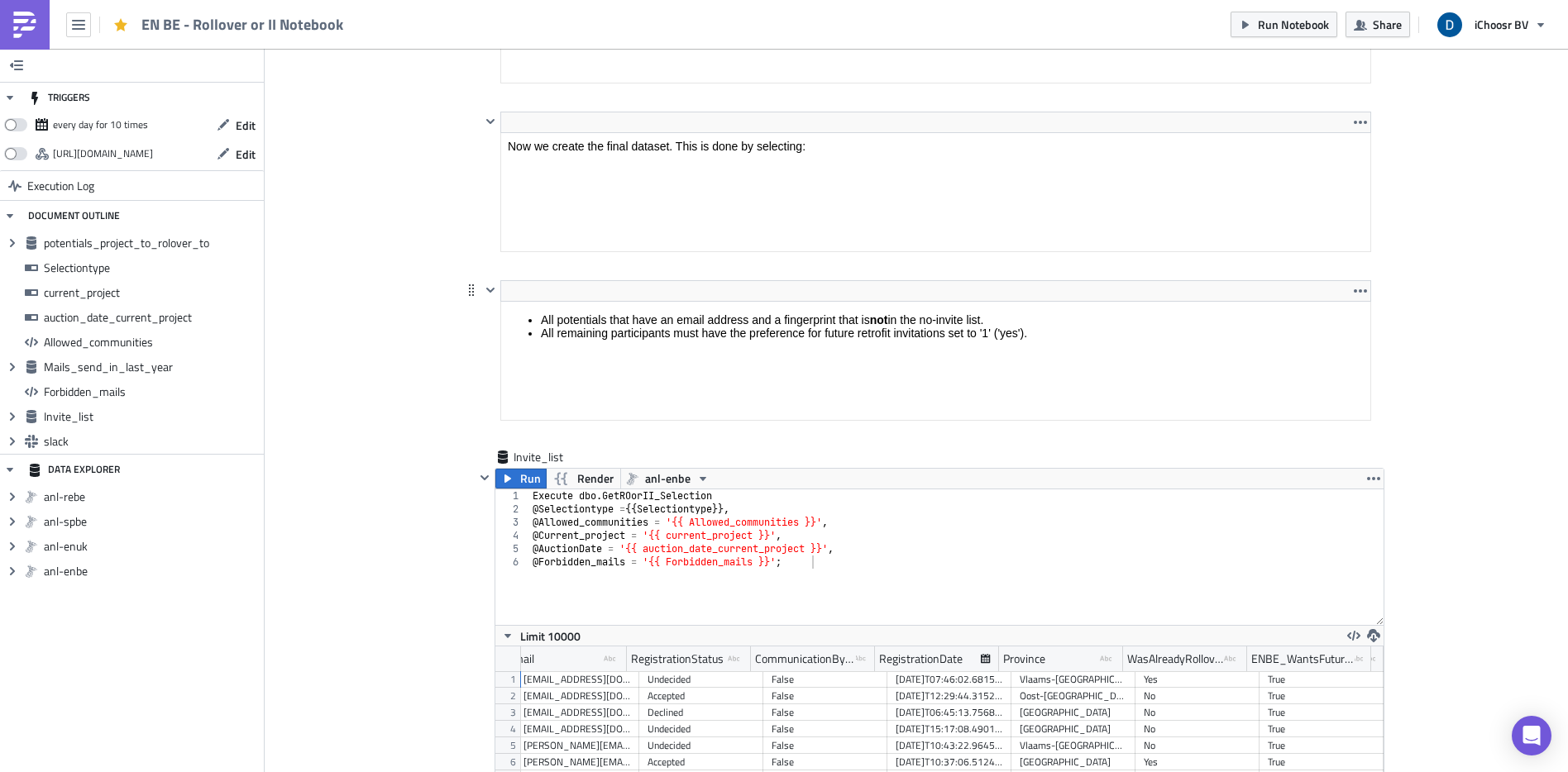
scroll to position [4862, 0]
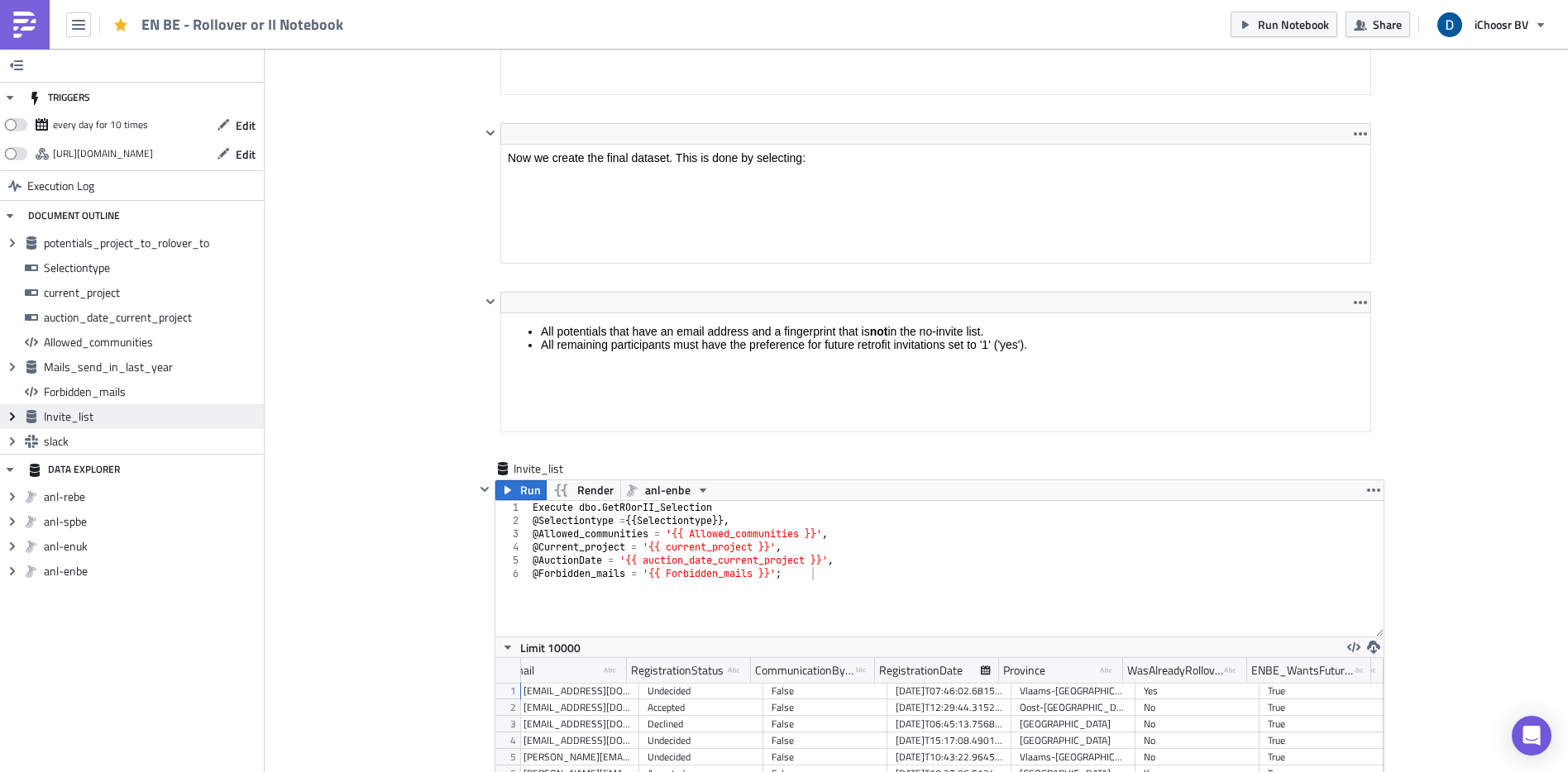
click at [10, 417] on icon "Expand group" at bounding box center [12, 416] width 13 height 13
click at [33, 438] on icon "Expand group" at bounding box center [31, 441] width 13 height 13
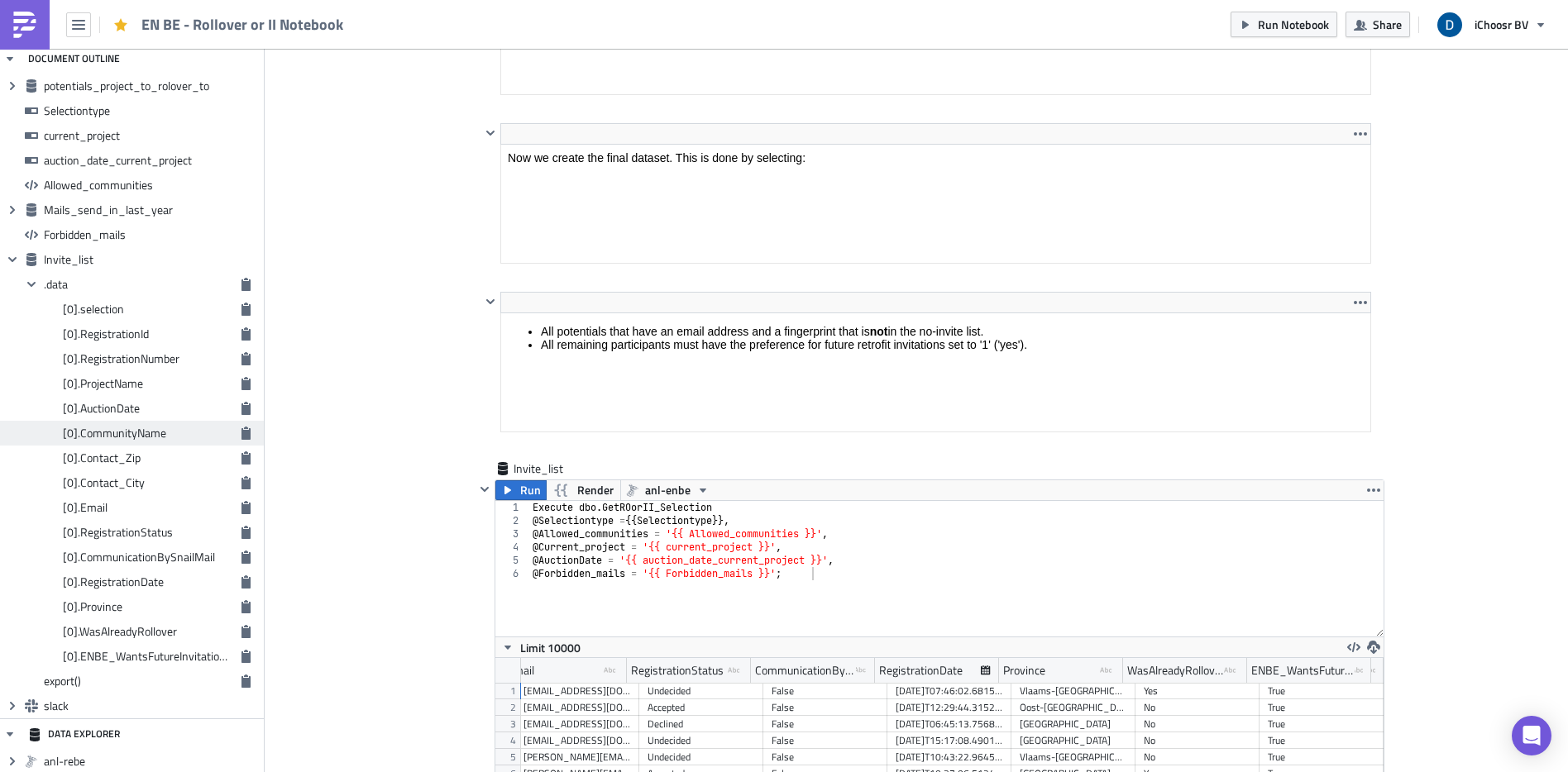
scroll to position [233, 0]
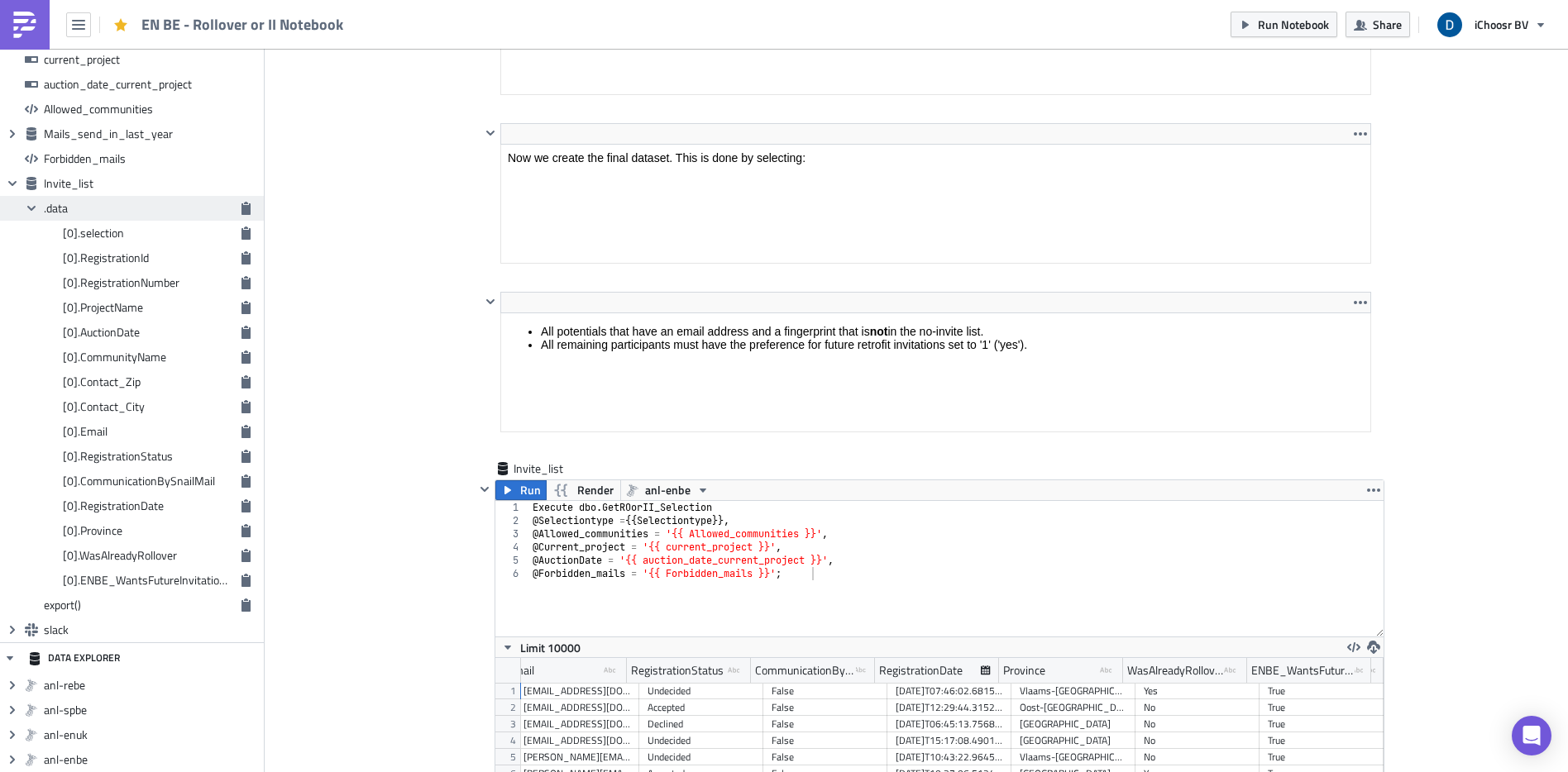
click at [60, 208] on span ".data" at bounding box center [56, 208] width 24 height 17
click at [241, 531] on icon "button" at bounding box center [246, 531] width 9 height 13
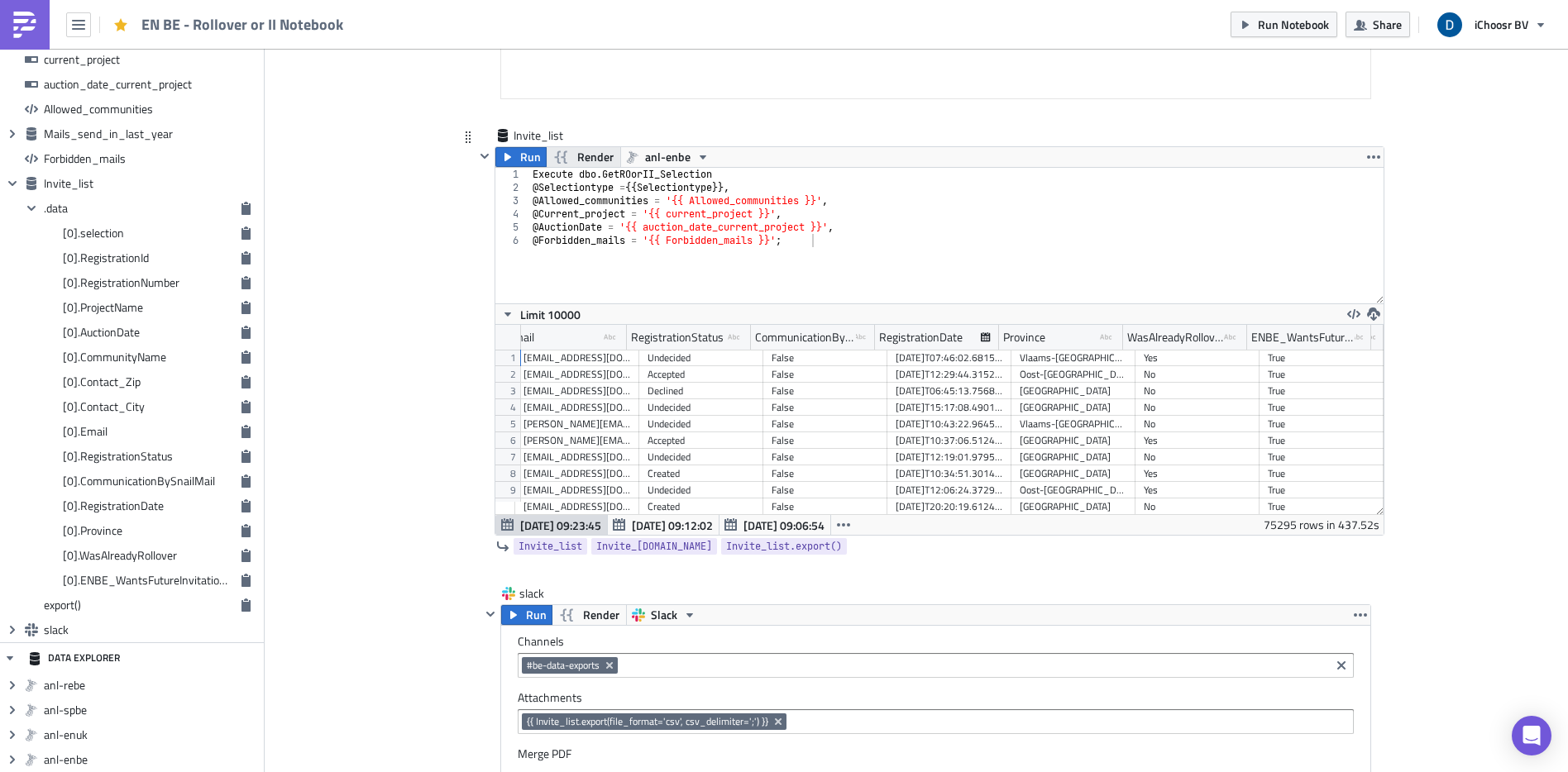
scroll to position [189, 869]
click at [593, 155] on span "Render" at bounding box center [595, 156] width 36 height 20
click at [508, 152] on button "Run" at bounding box center [520, 156] width 51 height 20
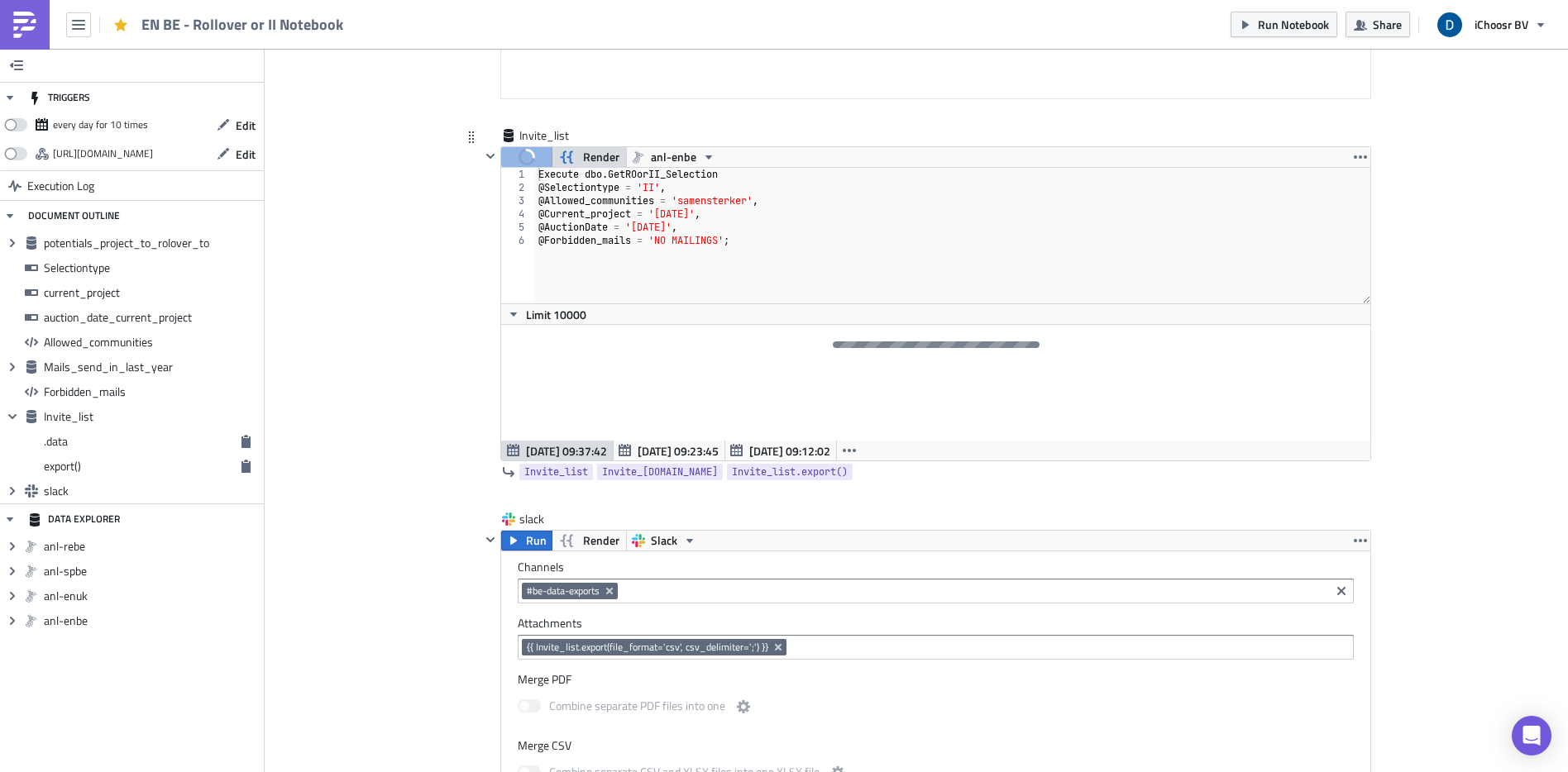
scroll to position [0, 0]
click at [78, 448] on span ".data" at bounding box center [137, 441] width 188 height 15
click at [78, 426] on div "Collapse group Invite_list" at bounding box center [132, 417] width 264 height 25
click at [10, 414] on icon "Collapse group" at bounding box center [12, 416] width 13 height 13
click at [15, 416] on icon "Expand group" at bounding box center [12, 416] width 13 height 13
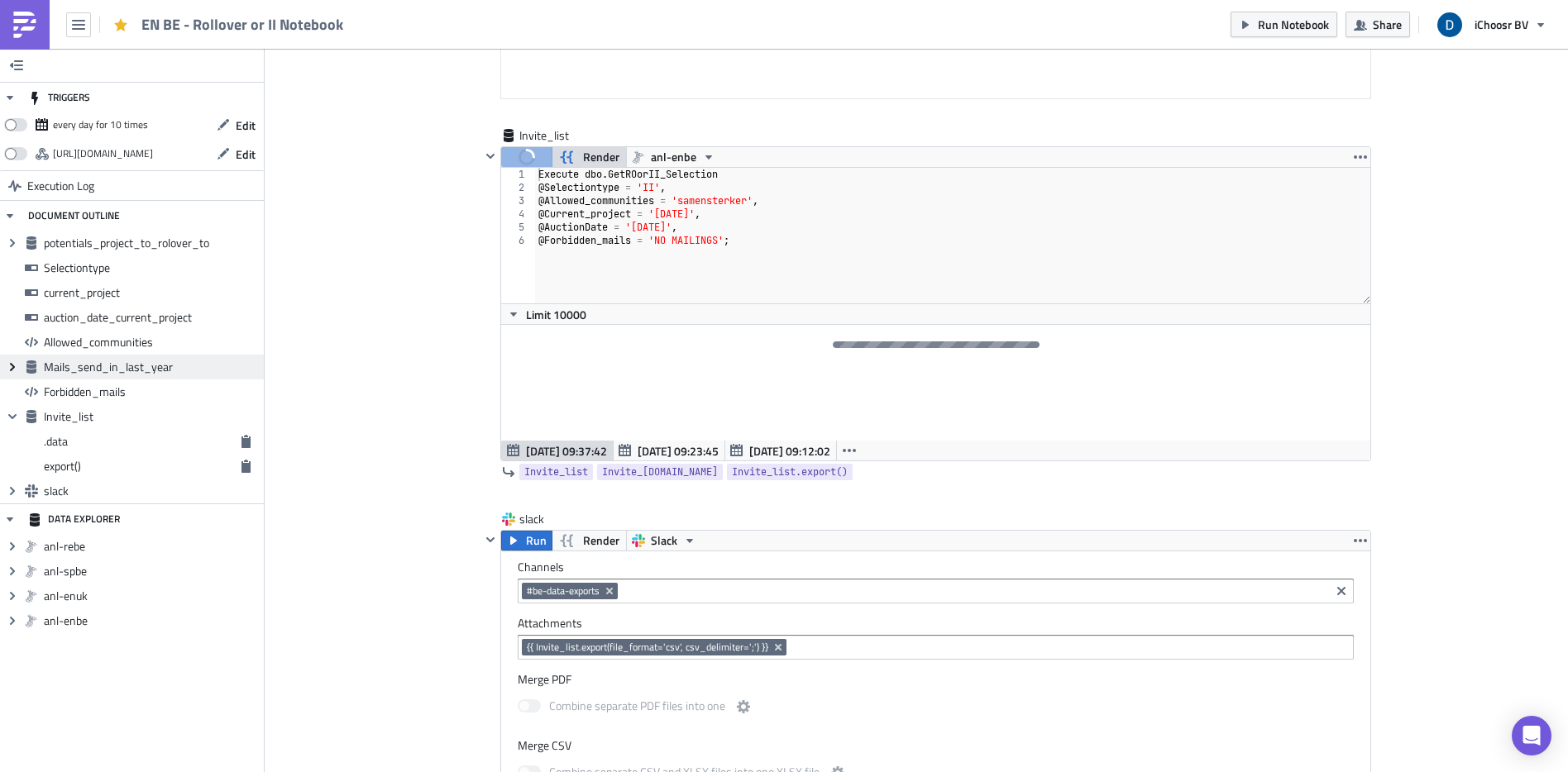
click at [10, 369] on icon "Expand group" at bounding box center [12, 366] width 13 height 13
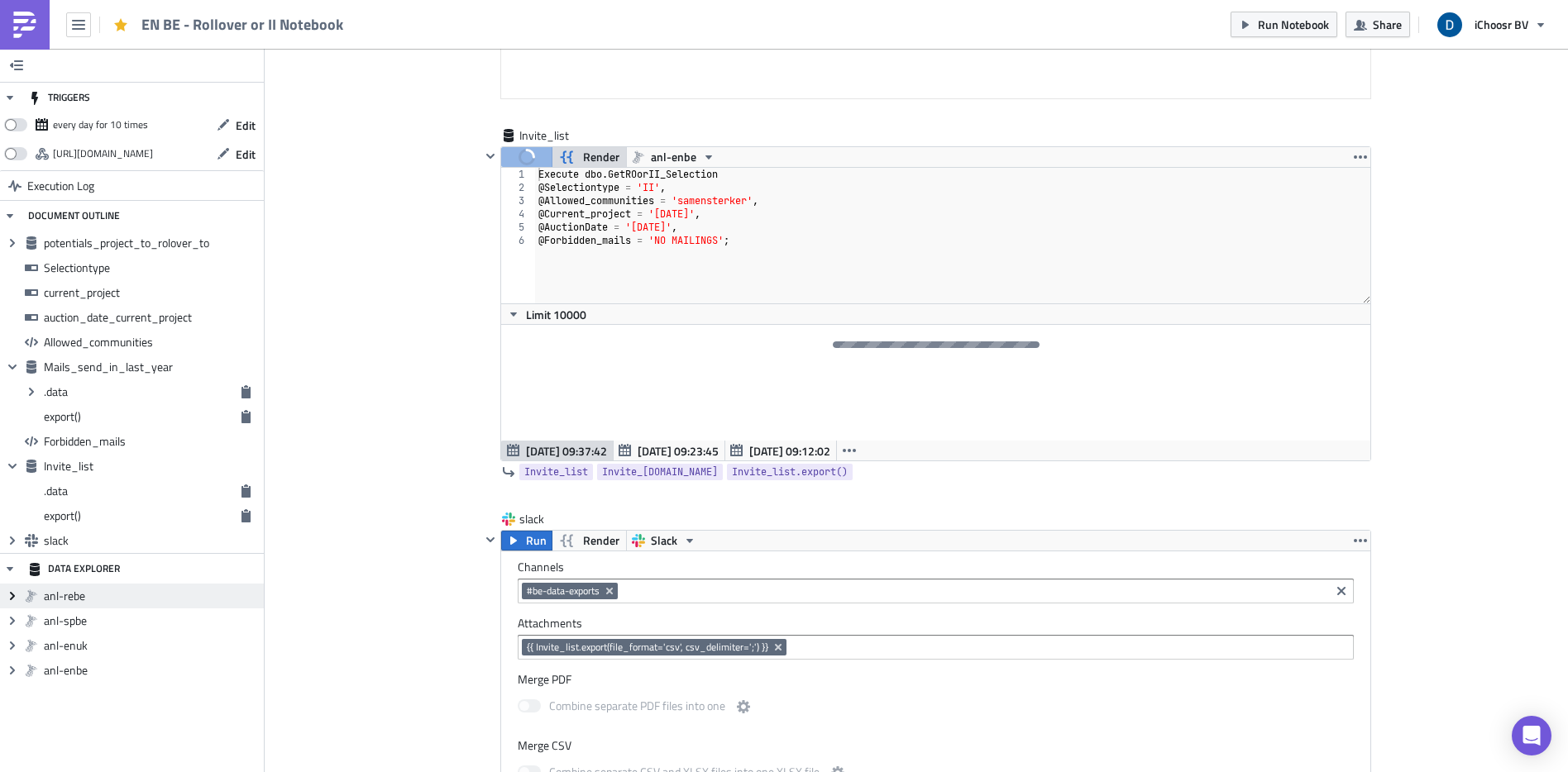
click at [13, 595] on icon at bounding box center [12, 597] width 5 height 9
click at [9, 595] on icon "Collapse group" at bounding box center [12, 596] width 13 height 13
click at [15, 670] on icon "Expand group" at bounding box center [12, 670] width 13 height 13
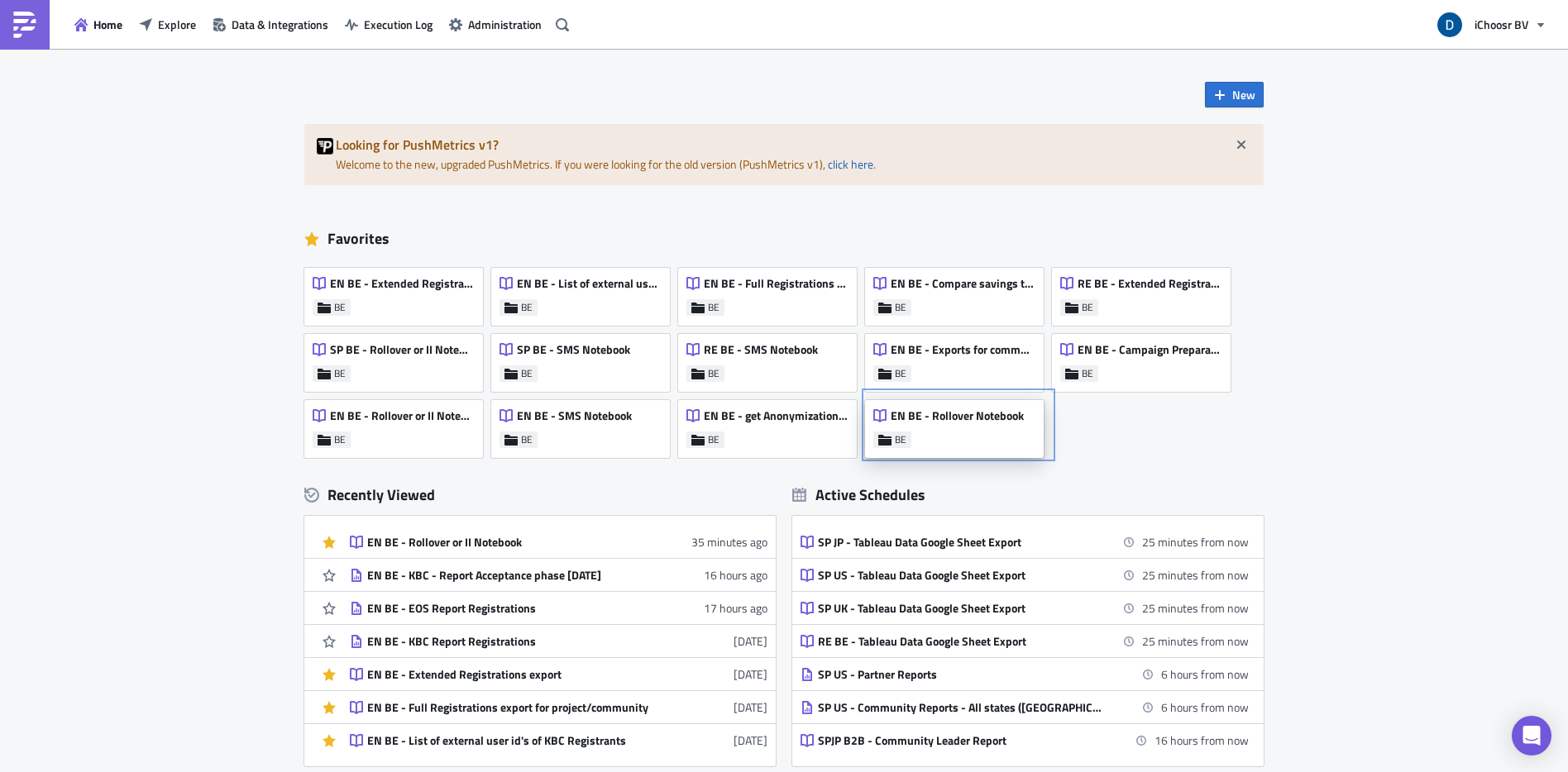
click at [1009, 432] on div "EN BE - Rollover Notebook BE" at bounding box center [955, 429] width 179 height 58
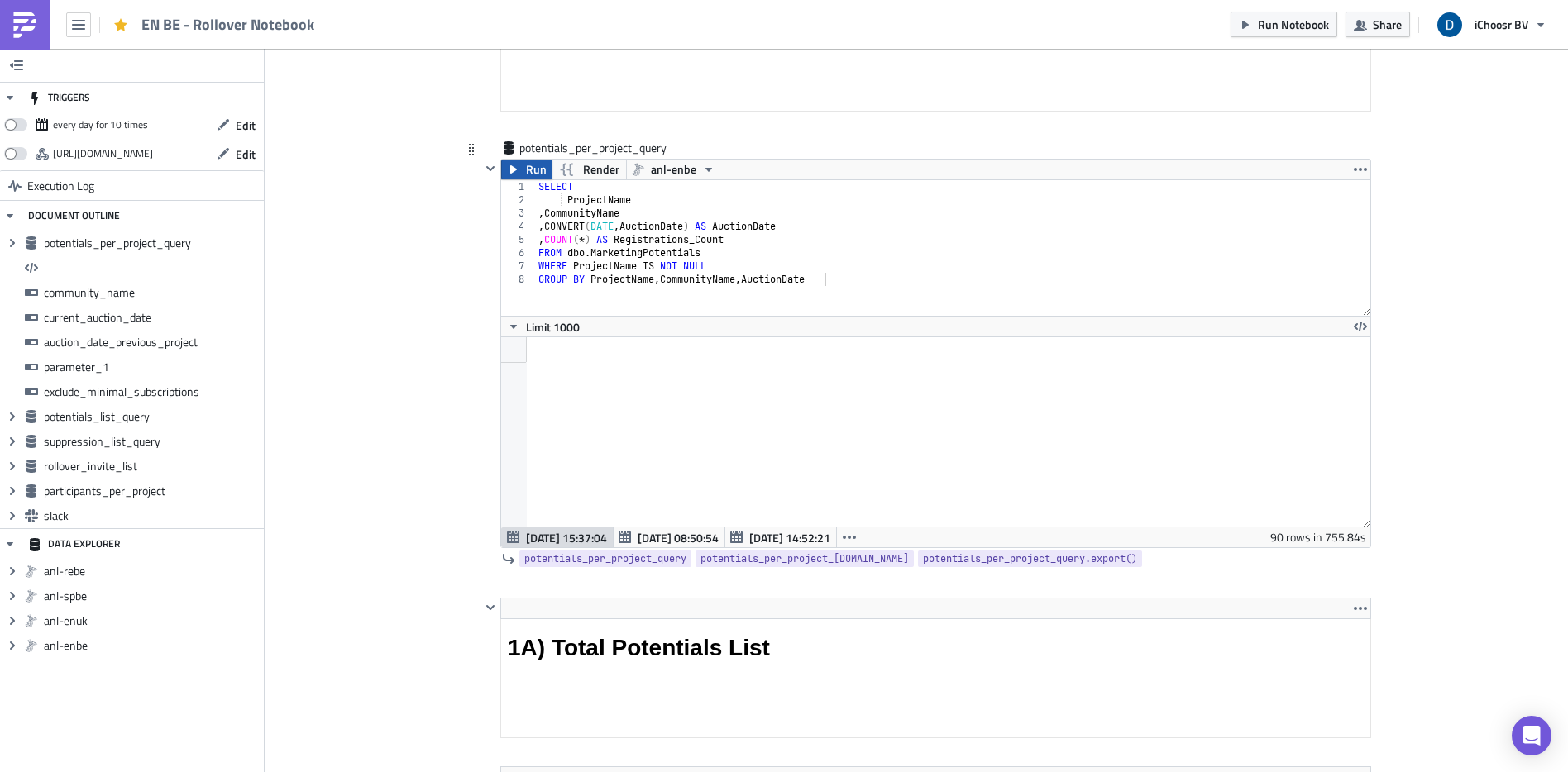
click at [541, 168] on button "Run" at bounding box center [526, 169] width 51 height 20
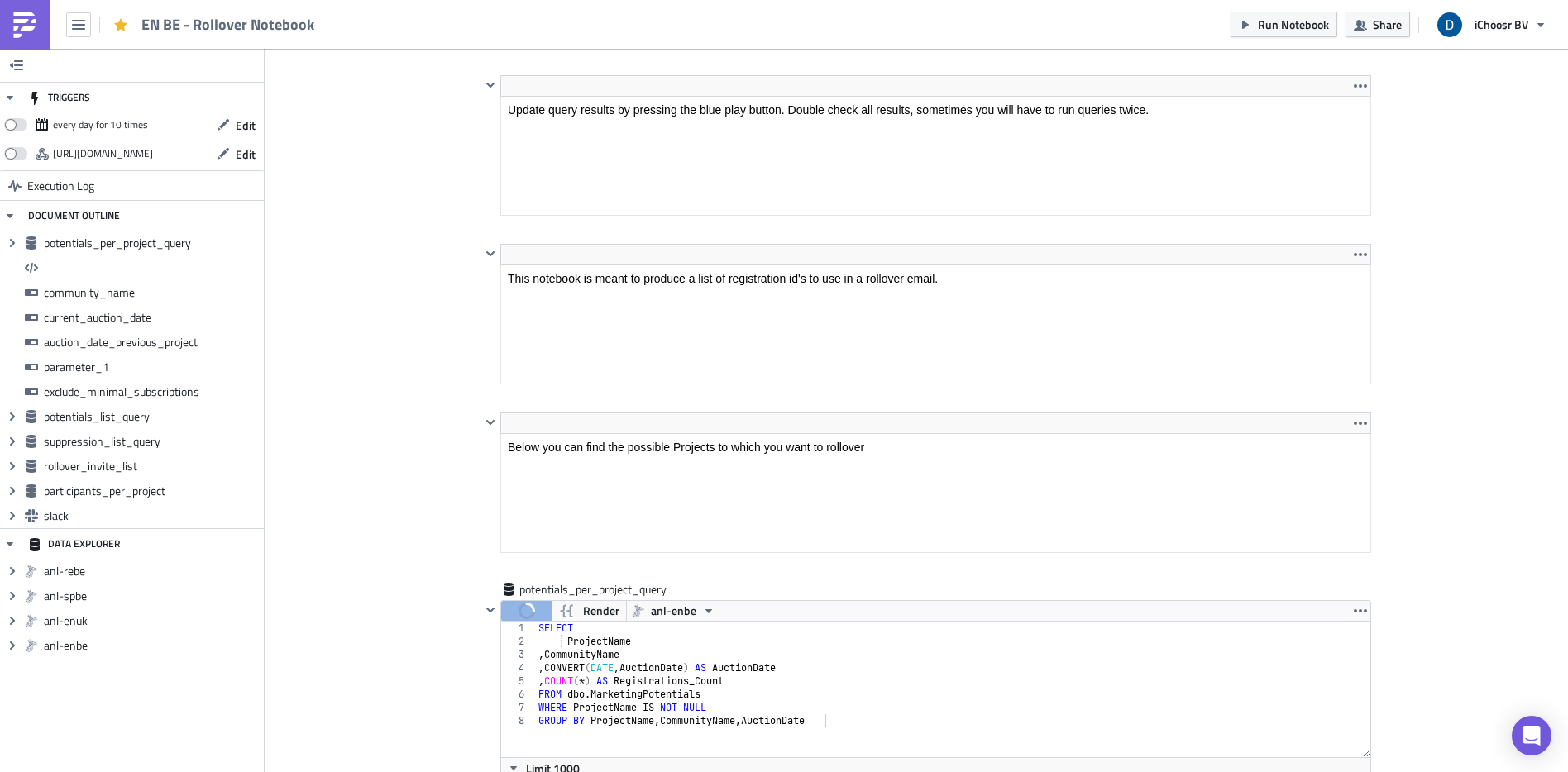
scroll to position [1281, 0]
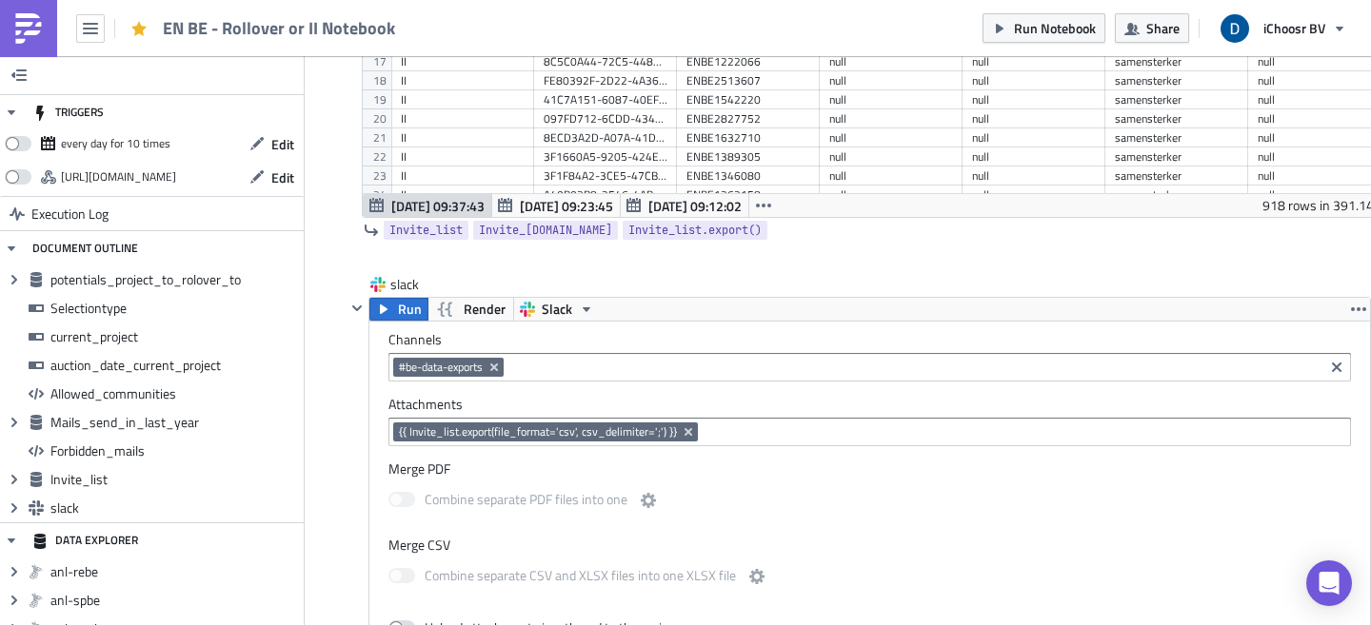
scroll to position [6381, 0]
